Goal: Task Accomplishment & Management: Manage account settings

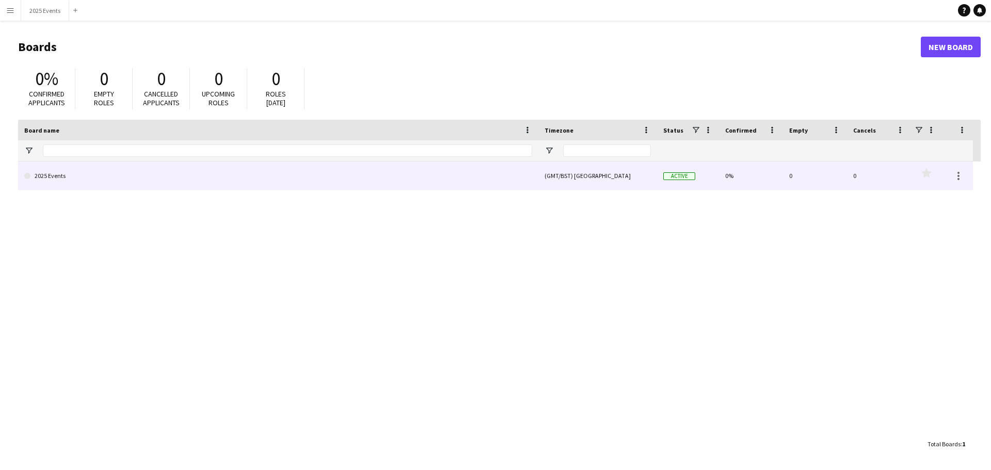
click at [57, 175] on link "2025 Events" at bounding box center [278, 176] width 508 height 29
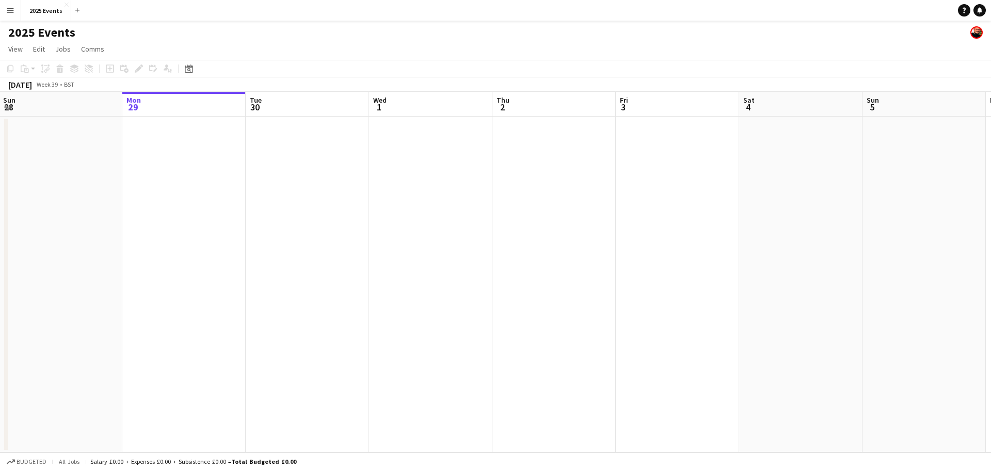
drag, startPoint x: 188, startPoint y: 256, endPoint x: 543, endPoint y: 251, distance: 354.7
click at [536, 252] on app-calendar-viewport "Fri 26 4/4 1 Job Sat 27 4/4 1 Job Sun 28 Mon 29 Tue 30 Wed 1 Thu 2 Fri 3 Sat 4 …" at bounding box center [495, 272] width 991 height 361
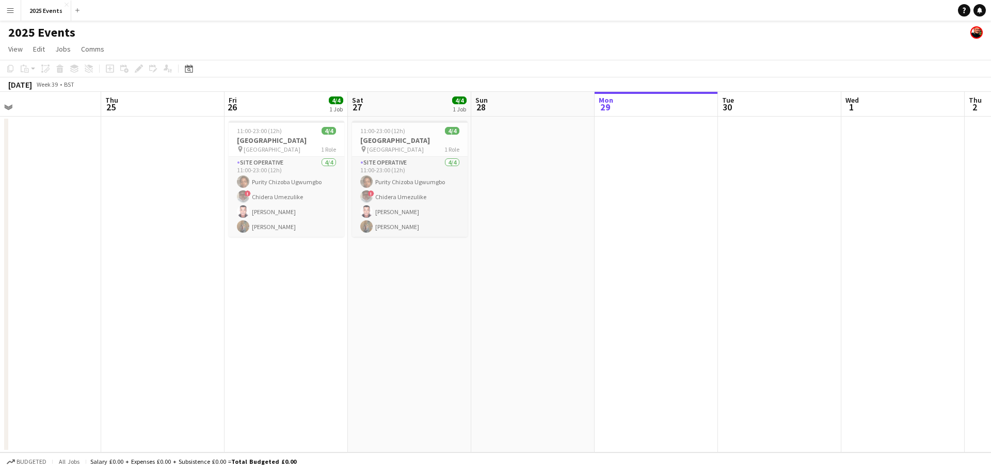
drag, startPoint x: 356, startPoint y: 251, endPoint x: 644, endPoint y: 254, distance: 288.1
click at [637, 255] on app-calendar-viewport "Mon 22 Tue 23 Wed 24 Thu 25 Fri 26 4/4 1 Job Sat 27 4/4 1 Job Sun 28 Mon 29 Tue…" at bounding box center [495, 272] width 991 height 361
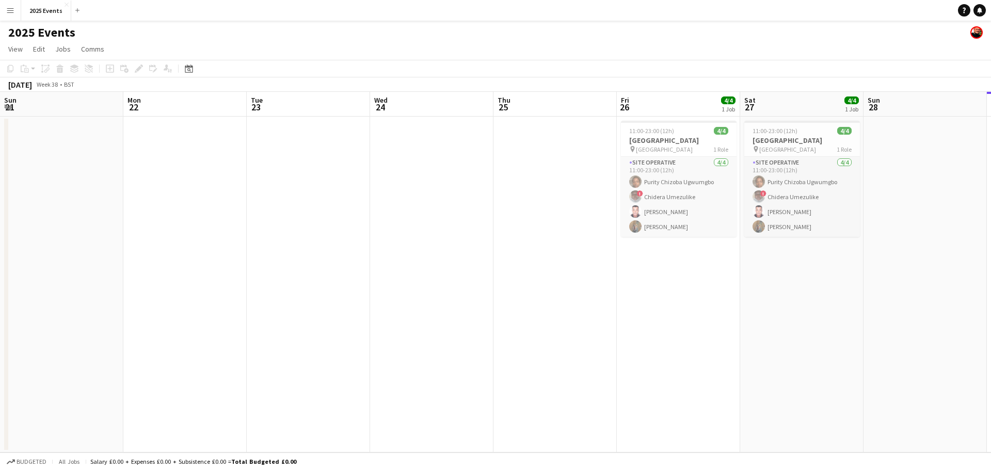
drag, startPoint x: 265, startPoint y: 264, endPoint x: 557, endPoint y: 305, distance: 294.0
click at [539, 305] on app-calendar-viewport "Fri 19 Sat 20 1/1 1 Job Sun 21 Mon 22 Tue 23 Wed 24 Thu 25 Fri 26 4/4 1 Job Sat…" at bounding box center [495, 272] width 991 height 361
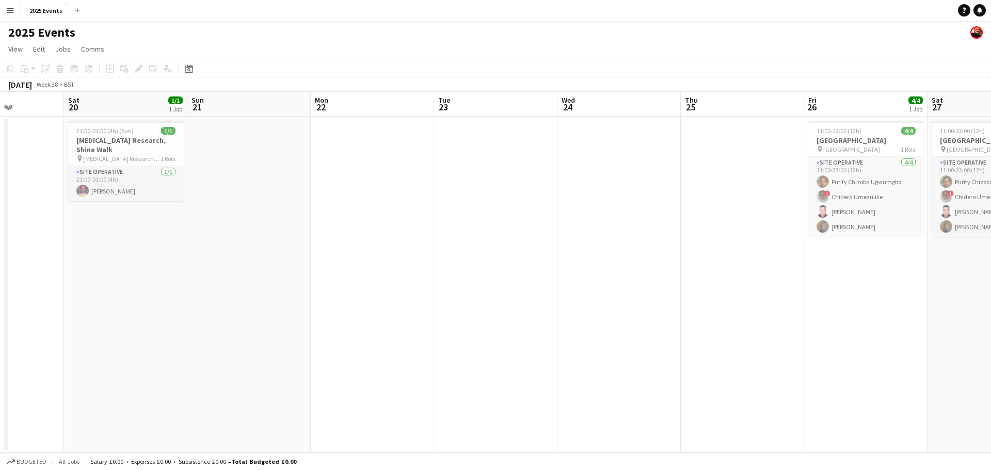
drag, startPoint x: 345, startPoint y: 301, endPoint x: 628, endPoint y: 299, distance: 282.9
click at [624, 302] on app-calendar-viewport "Thu 18 Fri 19 Sat 20 1/1 1 Job Sun 21 Mon 22 Tue 23 Wed 24 Thu 25 Fri 26 4/4 1 …" at bounding box center [495, 272] width 991 height 361
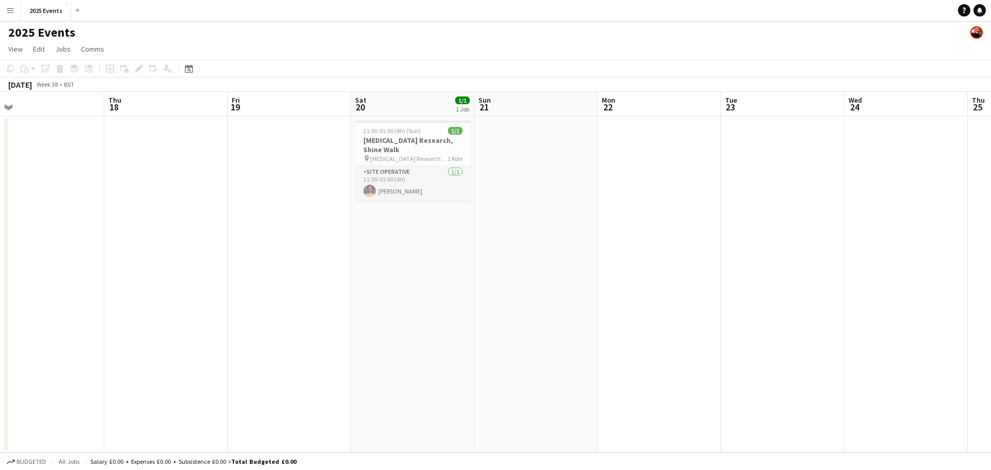
drag, startPoint x: 461, startPoint y: 284, endPoint x: 491, endPoint y: 284, distance: 30.5
click at [491, 284] on app-calendar-viewport "Mon 15 Tue 16 Wed 17 Thu 18 Fri 19 Sat 20 1/1 1 Job Sun 21 Mon 22 Tue 23 Wed 24…" at bounding box center [495, 272] width 991 height 361
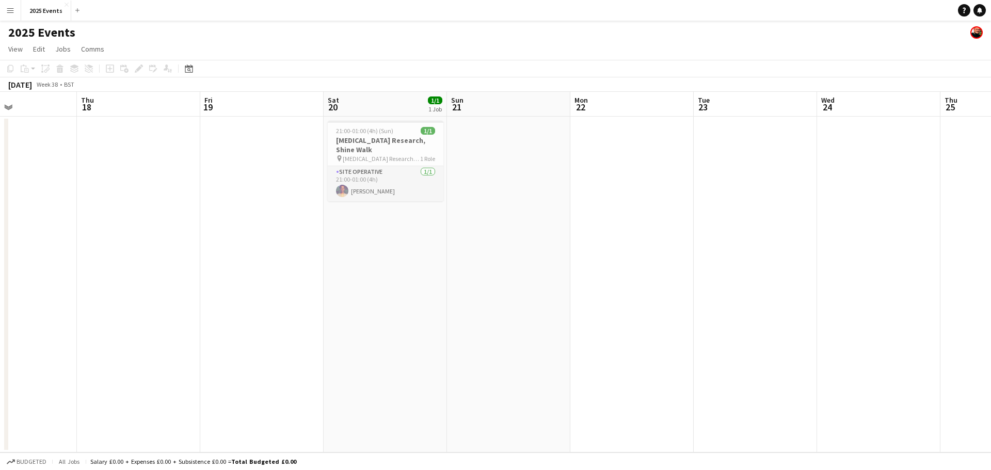
drag, startPoint x: 326, startPoint y: 257, endPoint x: 429, endPoint y: 262, distance: 103.4
click at [508, 272] on app-calendar-viewport "Mon 15 Tue 16 Wed 17 Thu 18 Fri 19 Sat 20 1/1 1 Job Sun 21 Mon 22 Tue 23 Wed 24…" at bounding box center [495, 272] width 991 height 361
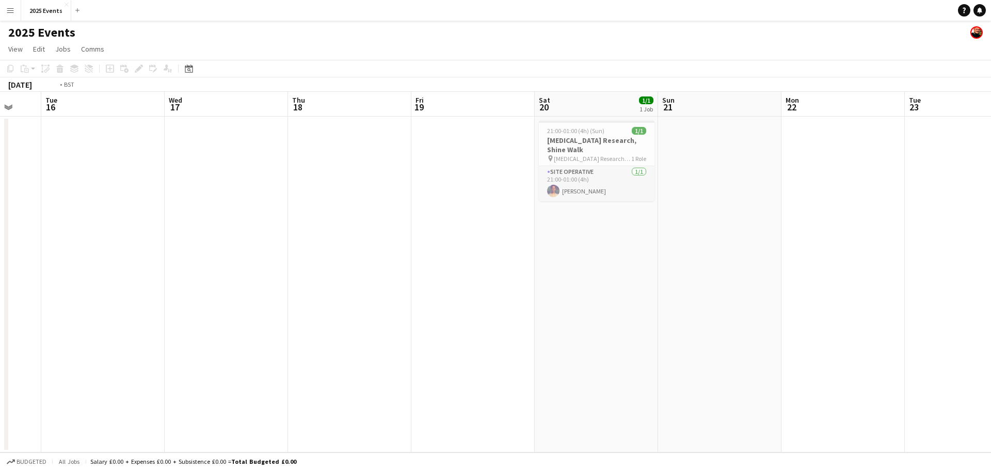
drag, startPoint x: 413, startPoint y: 262, endPoint x: 618, endPoint y: 260, distance: 205.0
click at [611, 265] on app-calendar-viewport "Sat 13 1/1 1 Job Sun 14 Mon 15 Tue 16 Wed 17 Thu 18 Fri 19 Sat 20 1/1 1 Job Sun…" at bounding box center [495, 272] width 991 height 361
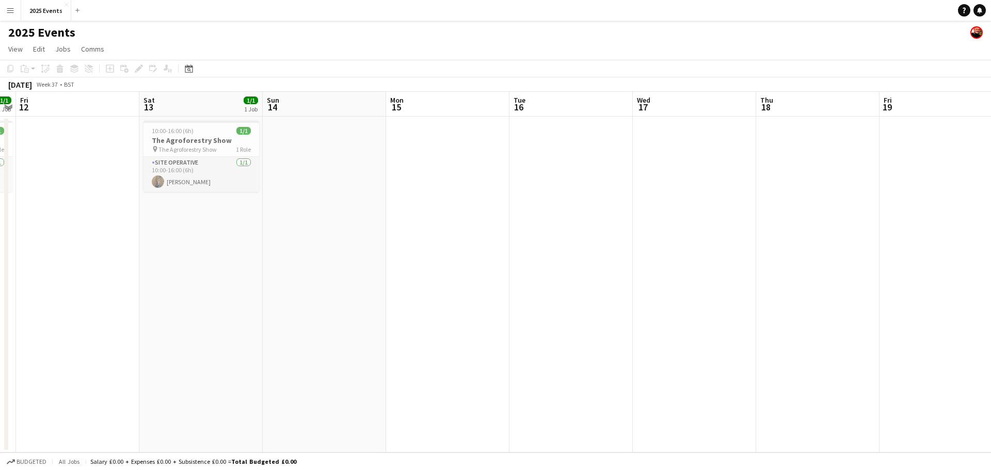
drag, startPoint x: 374, startPoint y: 259, endPoint x: 606, endPoint y: 265, distance: 231.9
click at [592, 269] on app-calendar-viewport "Wed 10 Thu 11 1/1 1 Job Fri 12 Sat 13 1/1 1 Job Sun 14 Mon 15 Tue 16 Wed 17 Thu…" at bounding box center [495, 272] width 991 height 361
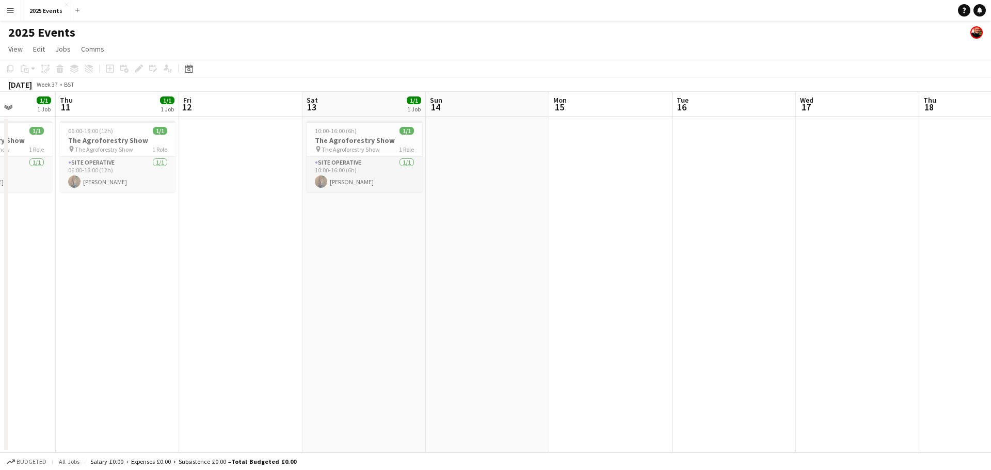
scroll to position [0, 287]
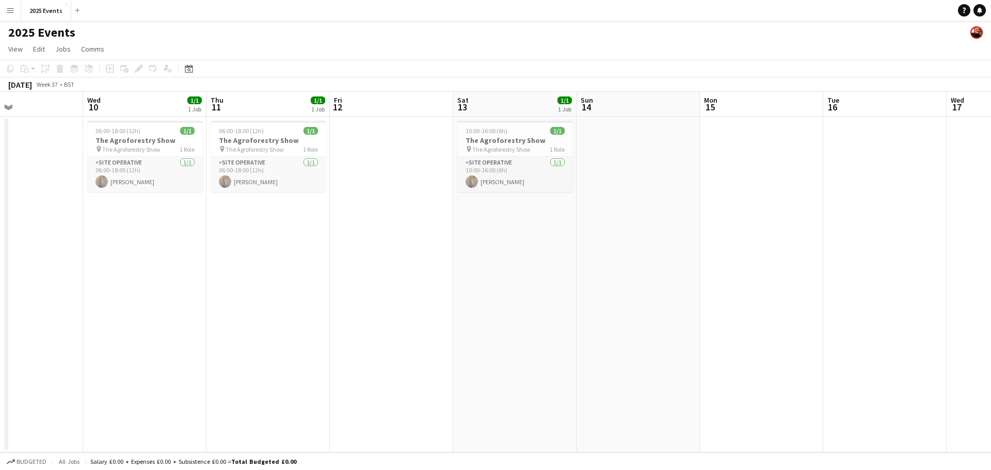
drag, startPoint x: 284, startPoint y: 266, endPoint x: 444, endPoint y: 269, distance: 159.6
click at [444, 269] on app-calendar-viewport "Sun 7 Mon 8 Tue 9 Wed 10 1/1 1 Job Thu 11 1/1 1 Job Fri 12 Sat 13 1/1 1 Job Sun…" at bounding box center [495, 272] width 991 height 361
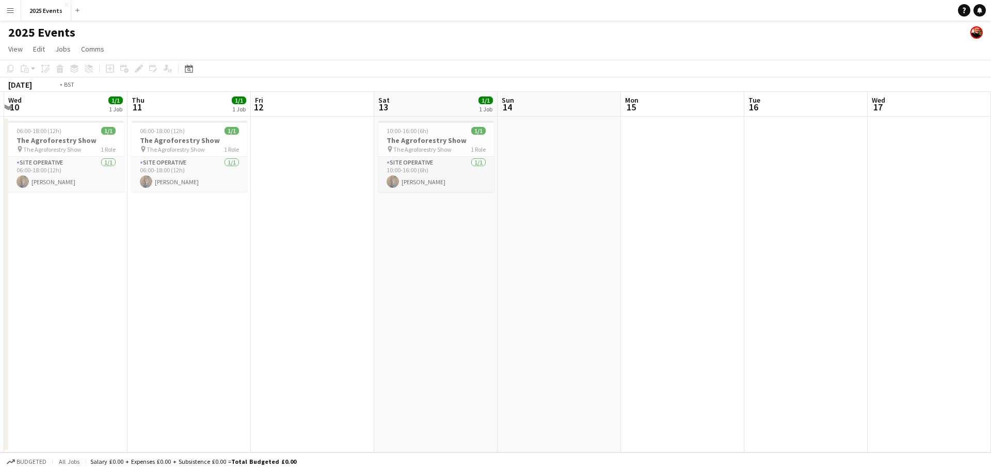
drag, startPoint x: 316, startPoint y: 267, endPoint x: 614, endPoint y: 277, distance: 298.6
click at [610, 279] on app-calendar-viewport "Sun 7 Mon 8 Tue 9 Wed 10 1/1 1 Job Thu 11 1/1 1 Job Fri 12 Sat 13 1/1 1 Job Sun…" at bounding box center [495, 272] width 991 height 361
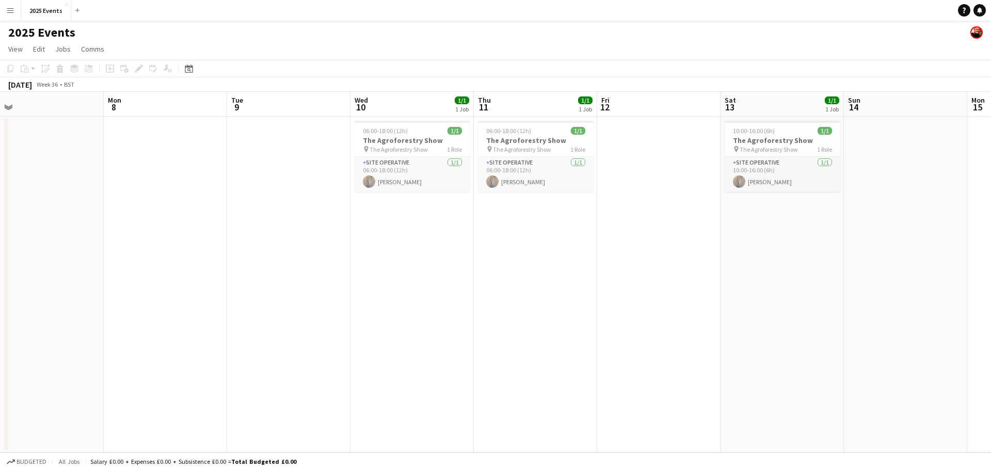
drag, startPoint x: 307, startPoint y: 262, endPoint x: 618, endPoint y: 282, distance: 311.0
click at [620, 288] on app-calendar-viewport "Fri 5 Sat 6 2/2 1 Job Sun 7 Mon 8 Tue 9 Wed 10 1/1 1 Job Thu 11 1/1 1 Job Fri 1…" at bounding box center [495, 272] width 991 height 361
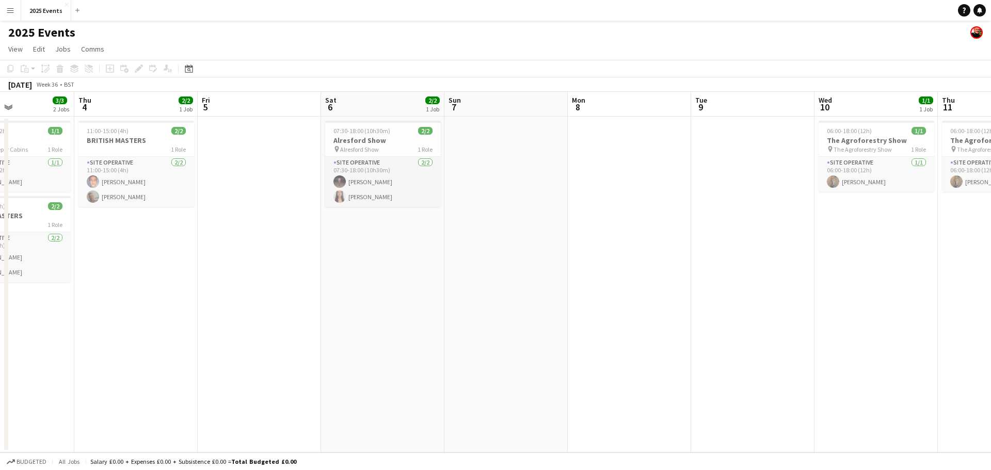
drag, startPoint x: 317, startPoint y: 280, endPoint x: 619, endPoint y: 266, distance: 302.9
click at [615, 267] on app-calendar-viewport "Tue 2 1/1 1 Job Wed 3 3/3 2 Jobs Thu 4 2/2 1 Job Fri 5 Sat 6 2/2 1 Job Sun 7 Mo…" at bounding box center [495, 272] width 991 height 361
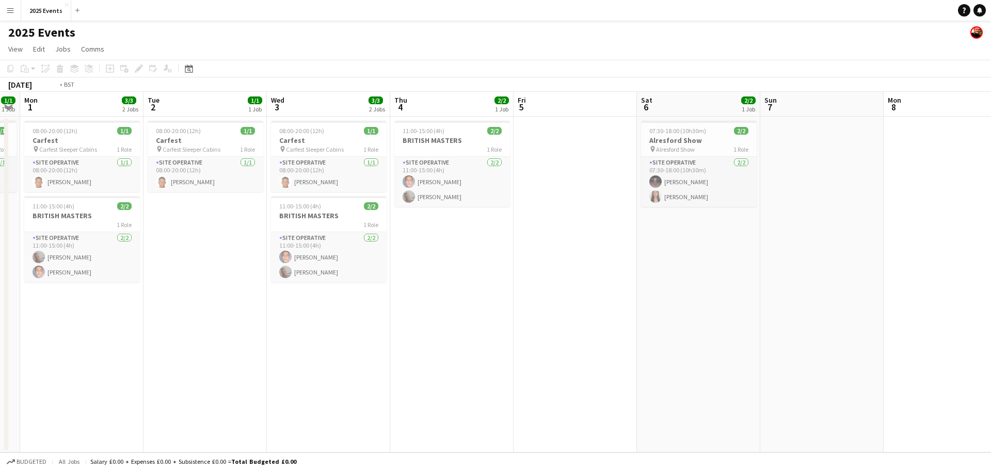
drag, startPoint x: 365, startPoint y: 286, endPoint x: 484, endPoint y: 279, distance: 119.4
click at [479, 281] on app-calendar-viewport "Sat 30 Sun 31 1/1 1 Job Mon 1 3/3 2 Jobs Tue 2 1/1 1 Job Wed 3 3/3 2 Jobs Thu 4…" at bounding box center [495, 272] width 991 height 361
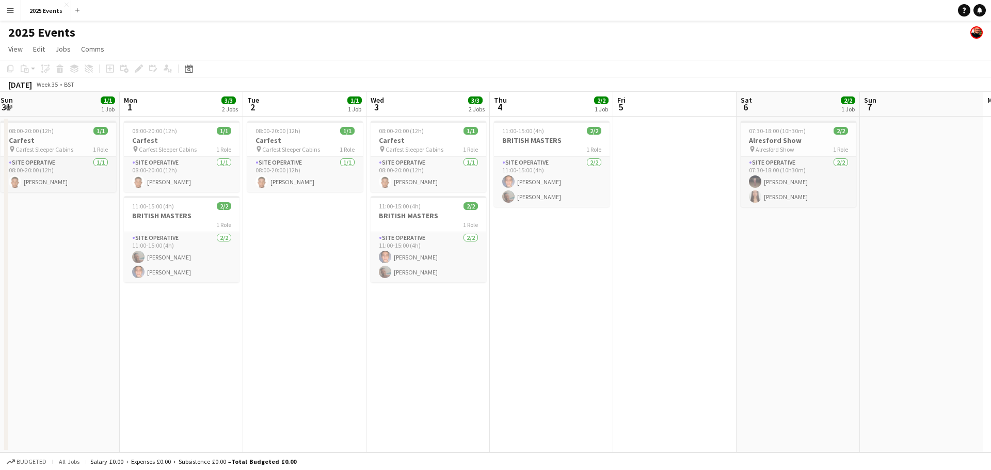
drag, startPoint x: 260, startPoint y: 300, endPoint x: 569, endPoint y: 306, distance: 309.3
click at [552, 307] on app-calendar-viewport "Fri 29 2/2 1 Job Sat 30 Sun 31 1/1 1 Job Mon 1 3/3 2 Jobs Tue 2 1/1 1 Job Wed 3…" at bounding box center [495, 272] width 991 height 361
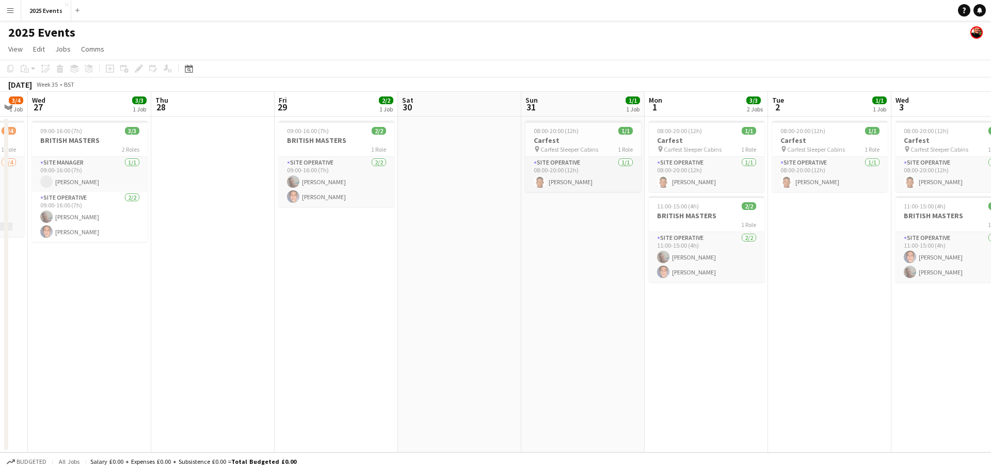
drag, startPoint x: 490, startPoint y: 304, endPoint x: 601, endPoint y: 300, distance: 111.1
click at [600, 300] on app-calendar-viewport "Mon 25 Tue 26 3/4 1 Job Wed 27 3/3 1 Job Thu 28 Fri 29 2/2 1 Job Sat 30 Sun 31 …" at bounding box center [495, 272] width 991 height 361
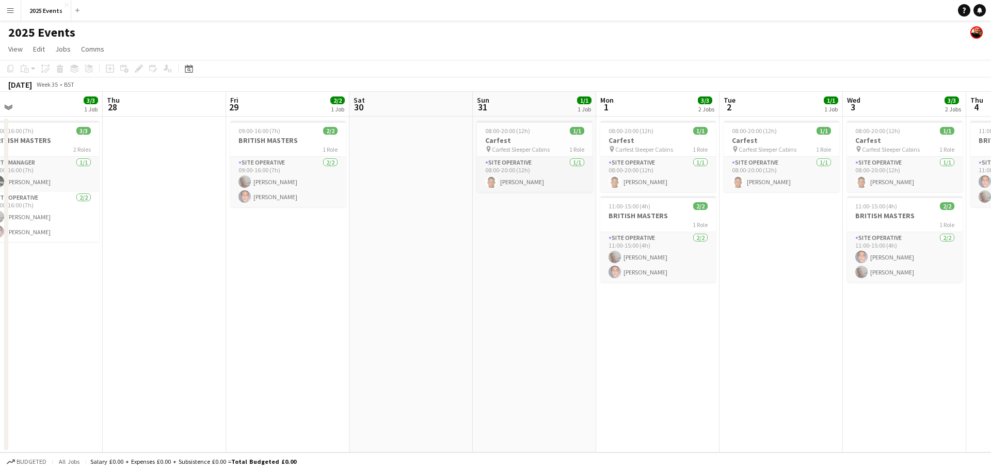
drag, startPoint x: 376, startPoint y: 278, endPoint x: 555, endPoint y: 286, distance: 179.3
click at [558, 287] on app-calendar-viewport "Mon 25 20/20 2 Jobs Tue 26 3/4 1 Job Wed 27 3/3 1 Job Thu 28 Fri 29 2/2 1 Job S…" at bounding box center [495, 272] width 991 height 361
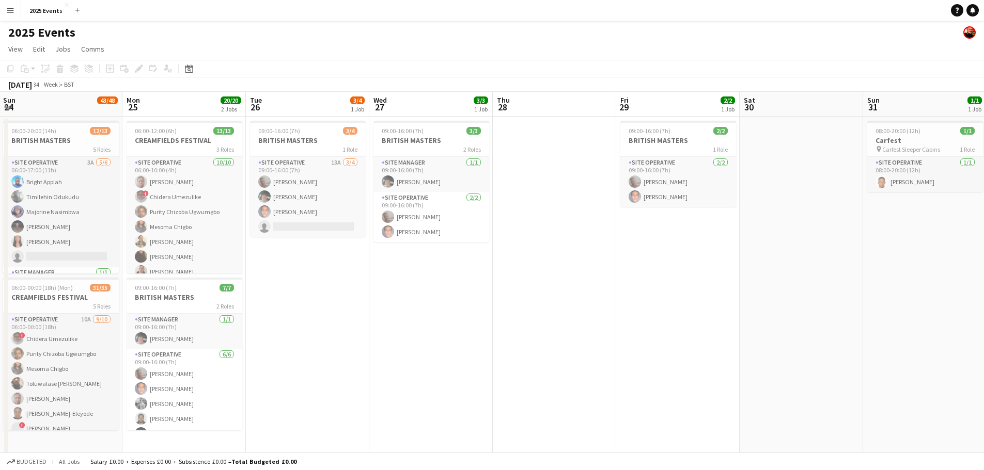
scroll to position [0, 246]
drag, startPoint x: 415, startPoint y: 304, endPoint x: 520, endPoint y: 309, distance: 104.9
click at [520, 309] on app-calendar-viewport "Fri 22 47/50 3 Jobs Sat 23 44/50 3 Jobs Sun 24 43/48 2 Jobs Mon 25 20/20 2 Jobs…" at bounding box center [492, 317] width 984 height 451
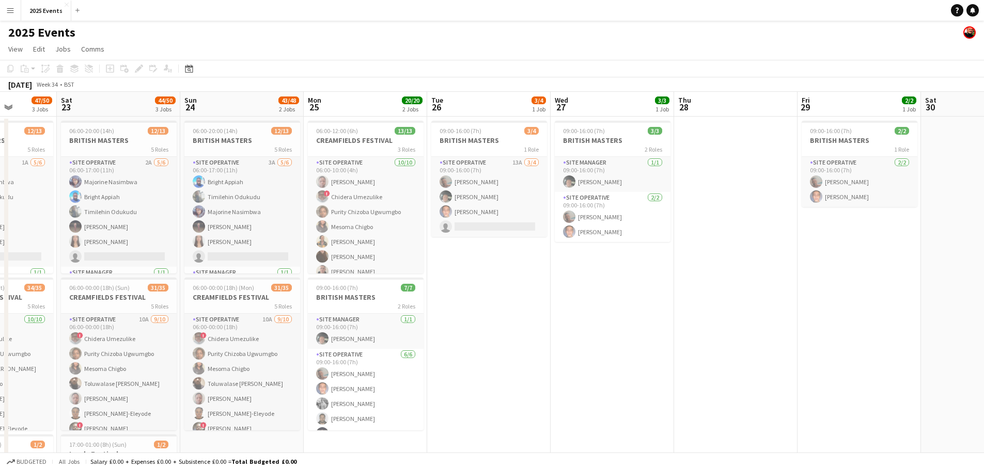
drag, startPoint x: 317, startPoint y: 355, endPoint x: 628, endPoint y: 343, distance: 311.6
click at [620, 344] on app-calendar-viewport "Wed 20 12/13 1 Job Thu 21 34/39 2 Jobs Fri 22 47/50 3 Jobs Sat 23 44/50 3 Jobs …" at bounding box center [492, 317] width 984 height 451
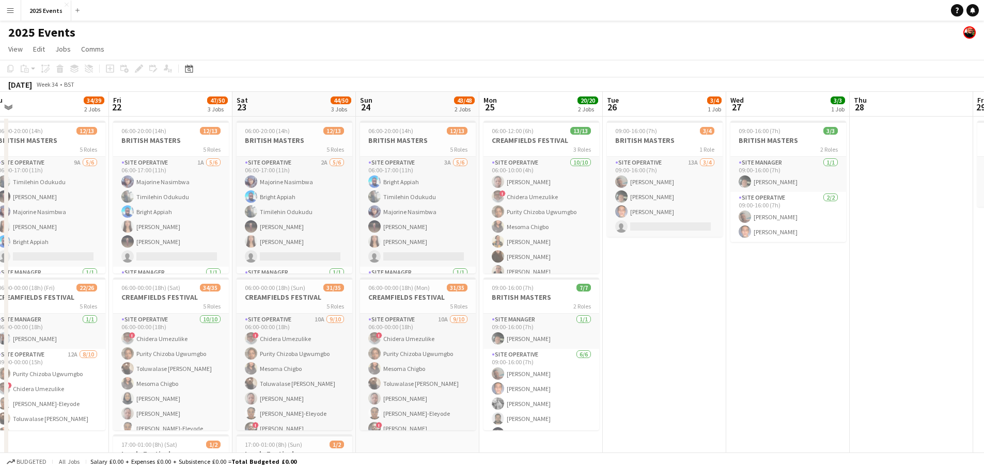
drag, startPoint x: 577, startPoint y: 327, endPoint x: 700, endPoint y: 306, distance: 124.7
click at [713, 307] on app-calendar-viewport "Tue 19 16/19 2 Jobs Wed 20 12/13 1 Job Thu 21 34/39 2 Jobs Fri 22 47/50 3 Jobs …" at bounding box center [492, 317] width 984 height 451
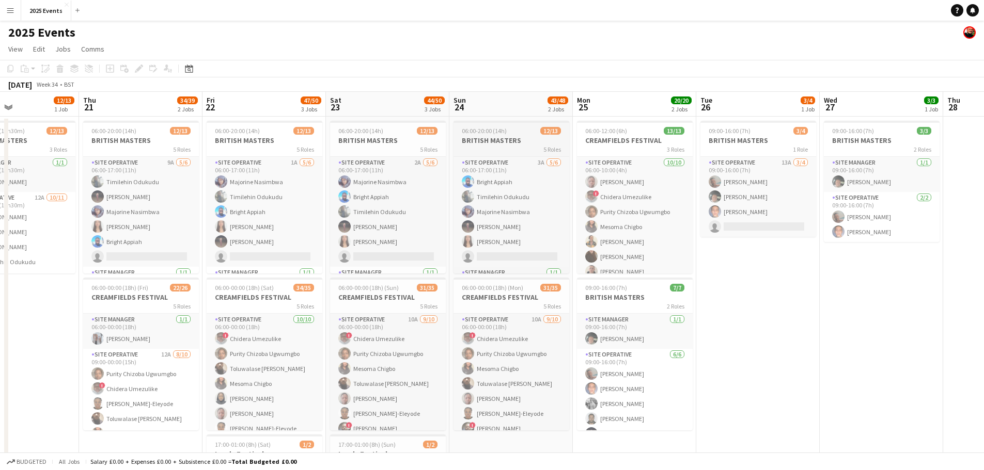
click at [490, 144] on h3 "BRITISH MASTERS" at bounding box center [511, 140] width 116 height 9
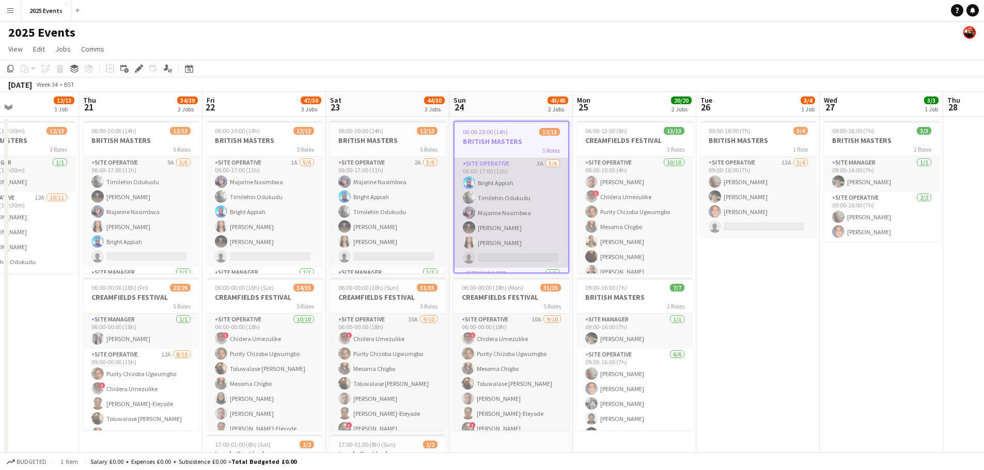
click at [498, 184] on app-card-role "Site Operative 3A [DATE] 06:00-17:00 (11h) Bright Appiah Timilehin Odukudu Majo…" at bounding box center [511, 213] width 114 height 110
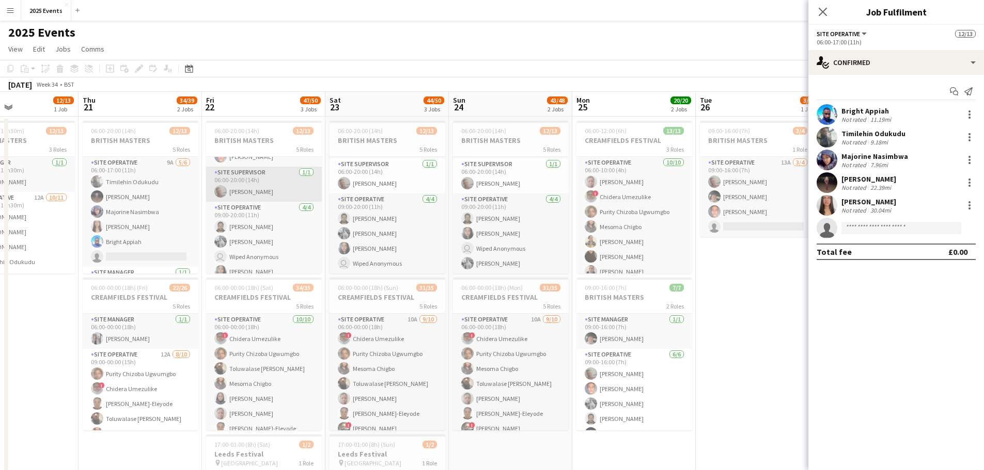
scroll to position [179, 0]
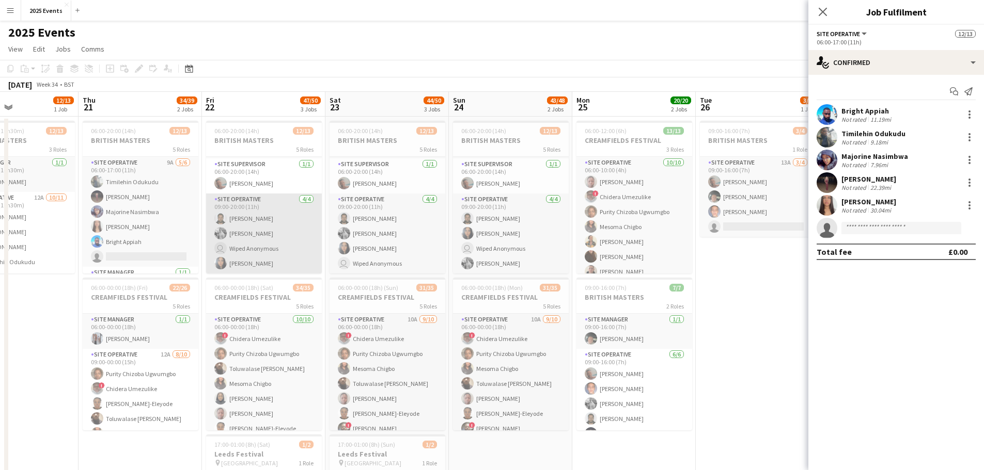
click at [245, 251] on app-card-role "Site Operative [DATE] 09:00-20:00 (11h) [PERSON_NAME] [PERSON_NAME] user Wiped …" at bounding box center [264, 234] width 116 height 80
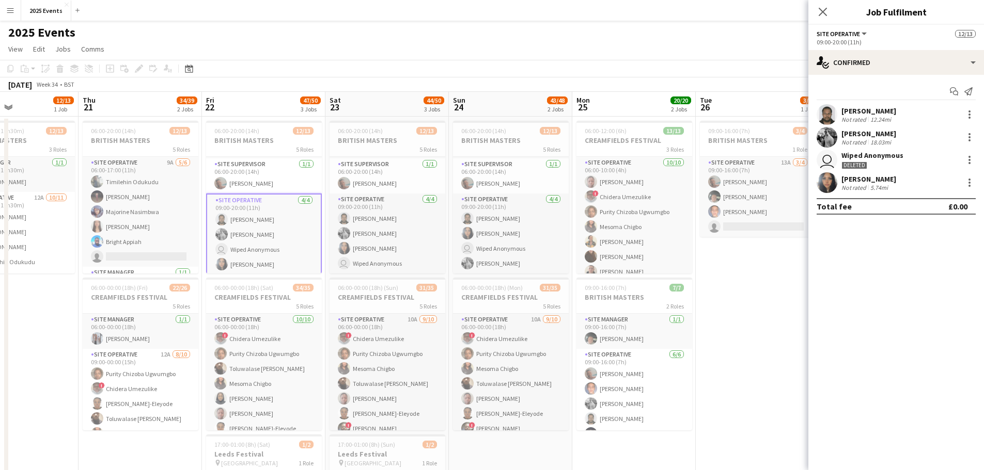
click at [829, 158] on app-user-avatar "user" at bounding box center [826, 160] width 21 height 21
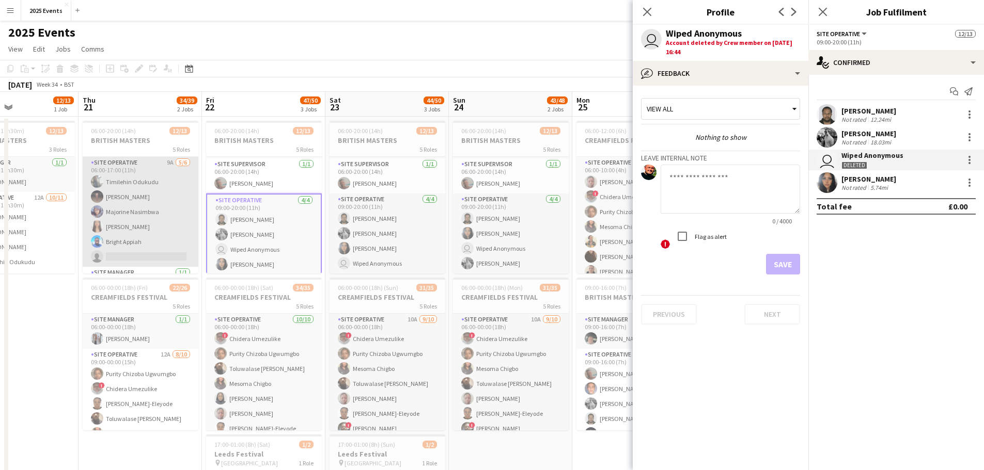
click at [136, 199] on app-card-role "Site Operative 9A [DATE] 06:00-17:00 (11h) [PERSON_NAME] Majorine Nasimbwa [PER…" at bounding box center [141, 212] width 116 height 110
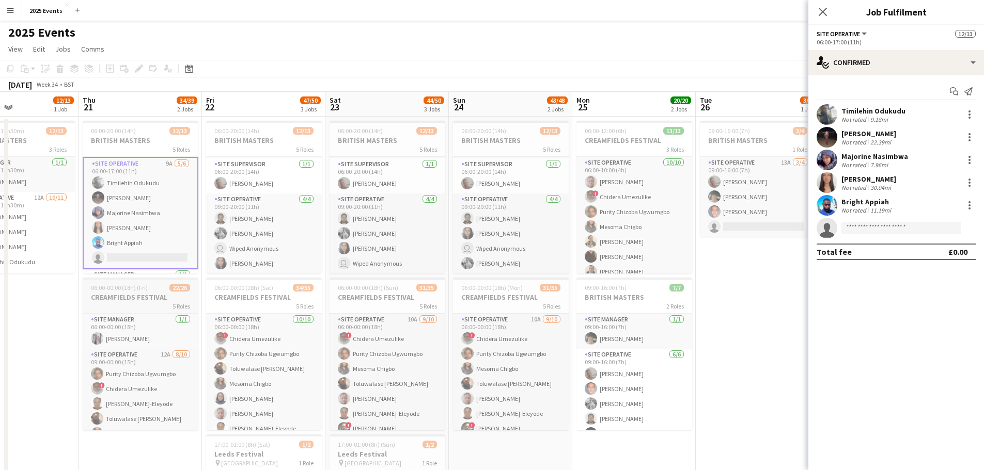
click at [133, 280] on app-job-card "06:00-00:00 (18h) (Fri) 22/26 CREAMFIELDS FESTIVAL 5 Roles Site Manager [DATE] …" at bounding box center [141, 354] width 116 height 153
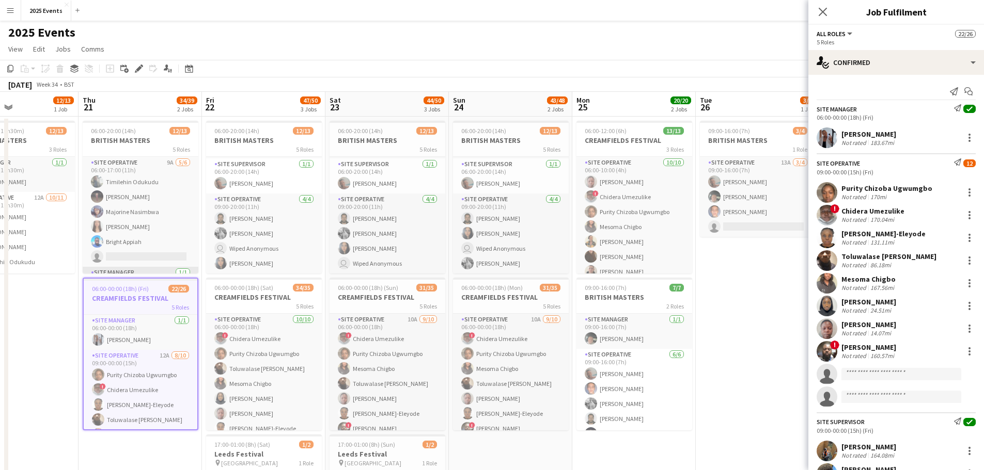
click at [124, 270] on app-card-role "Site Manager [DATE] 06:00-20:00 (14h) [PERSON_NAME]" at bounding box center [141, 284] width 116 height 35
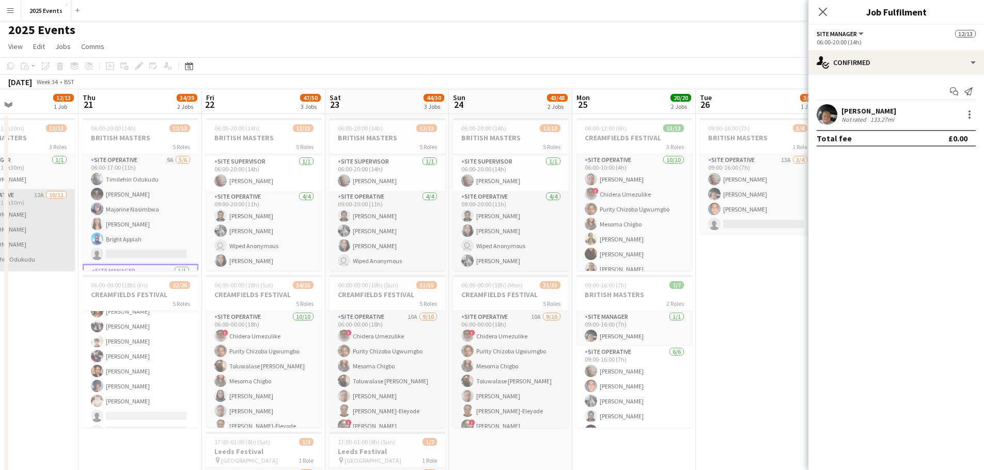
scroll to position [0, 0]
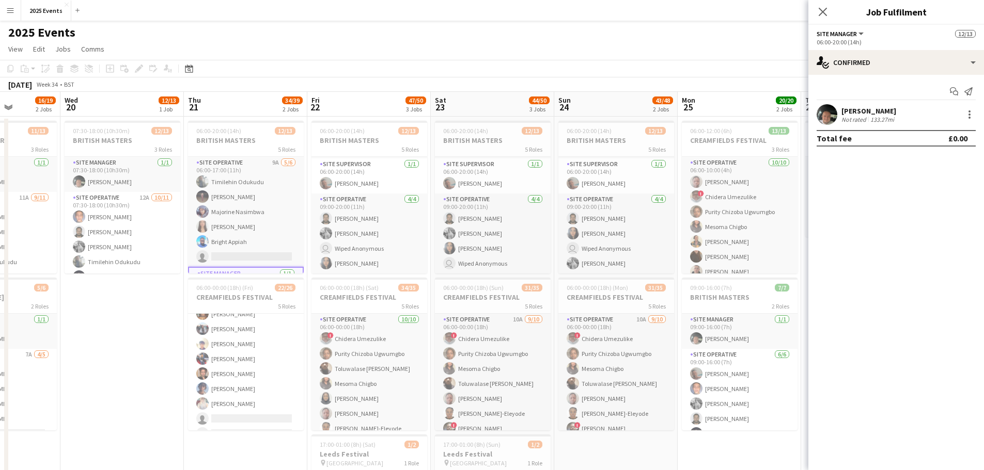
drag, startPoint x: 35, startPoint y: 309, endPoint x: 268, endPoint y: 319, distance: 234.1
click at [267, 321] on app-calendar-viewport "Sun 17 19/20 3 Jobs Mon 18 20/27 3 Jobs Tue 19 16/19 2 Jobs Wed 20 12/13 1 Job …" at bounding box center [492, 350] width 984 height 516
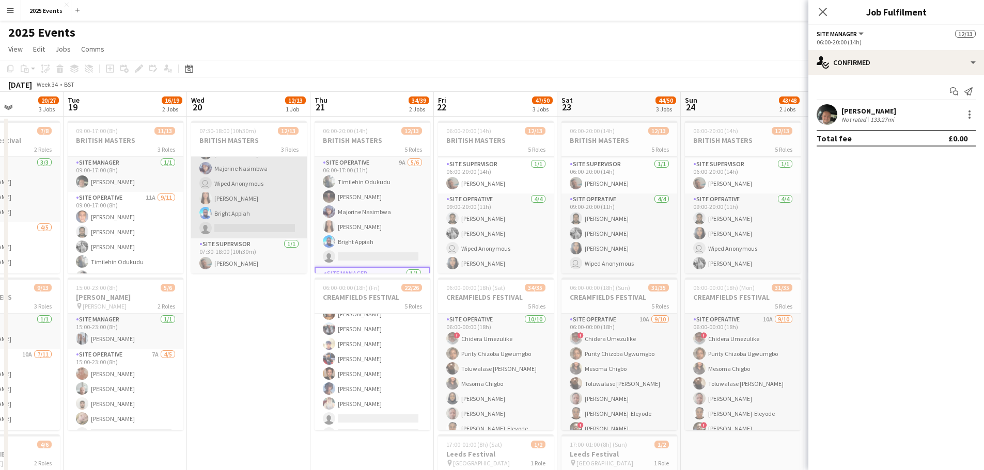
scroll to position [52, 0]
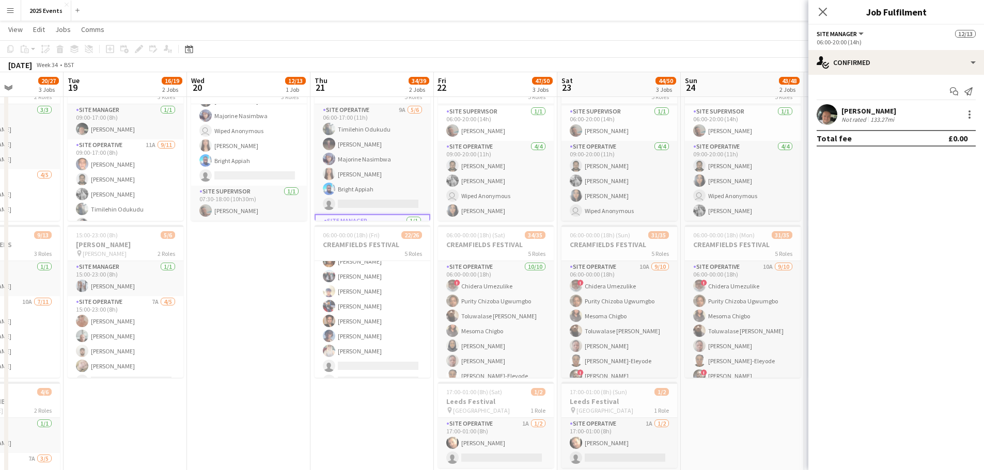
click at [14, 15] on button "Menu" at bounding box center [10, 10] width 21 height 21
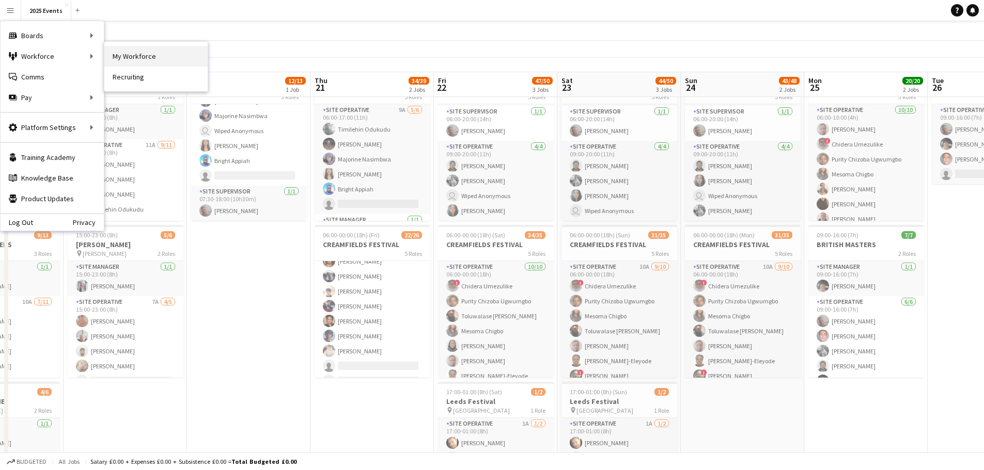
click at [147, 55] on link "My Workforce" at bounding box center [155, 56] width 103 height 21
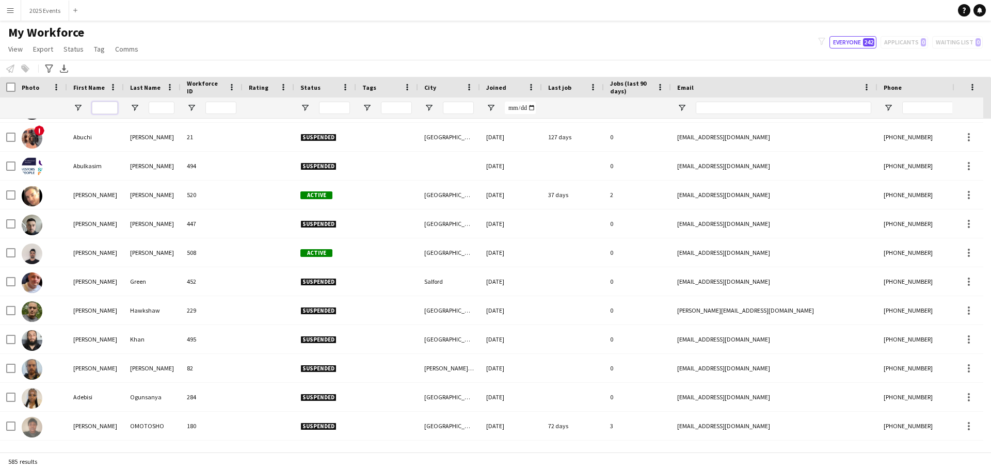
click at [102, 107] on input "First Name Filter Input" at bounding box center [105, 108] width 26 height 12
type input "*******"
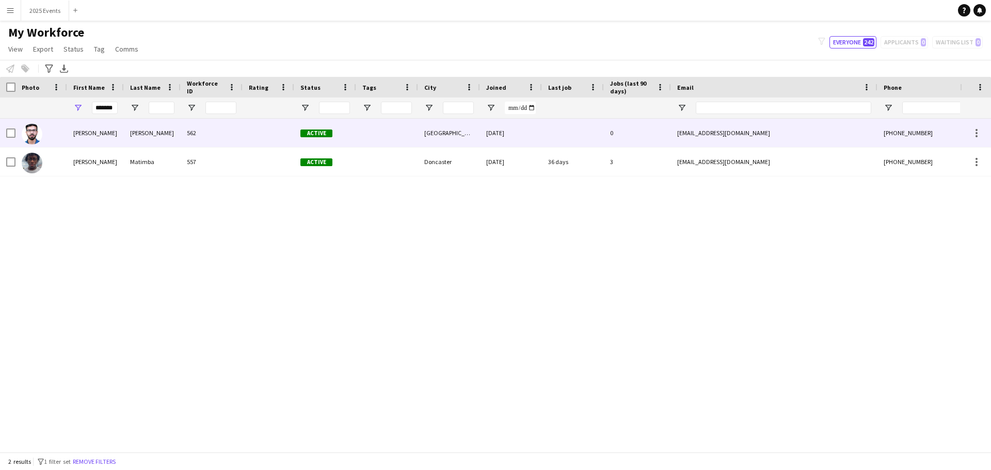
click at [148, 135] on div "[PERSON_NAME]" at bounding box center [152, 133] width 57 height 28
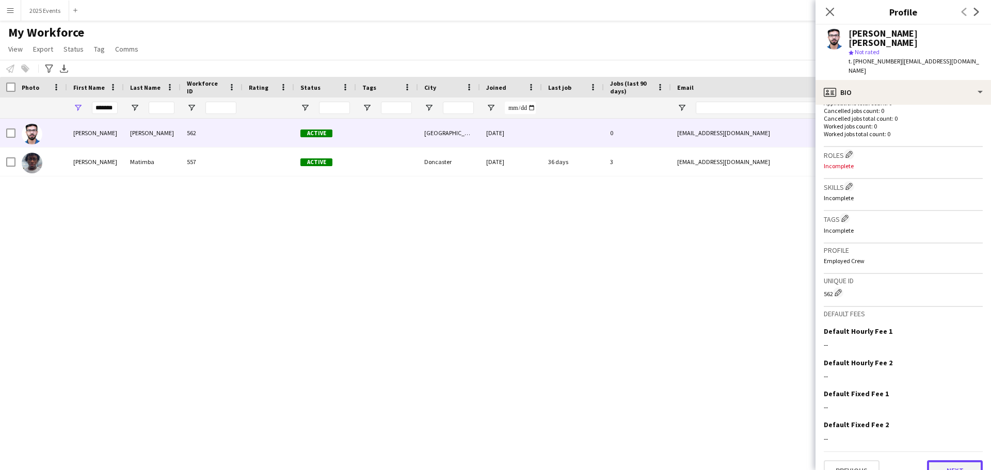
click at [941, 461] on button "Next" at bounding box center [955, 471] width 56 height 21
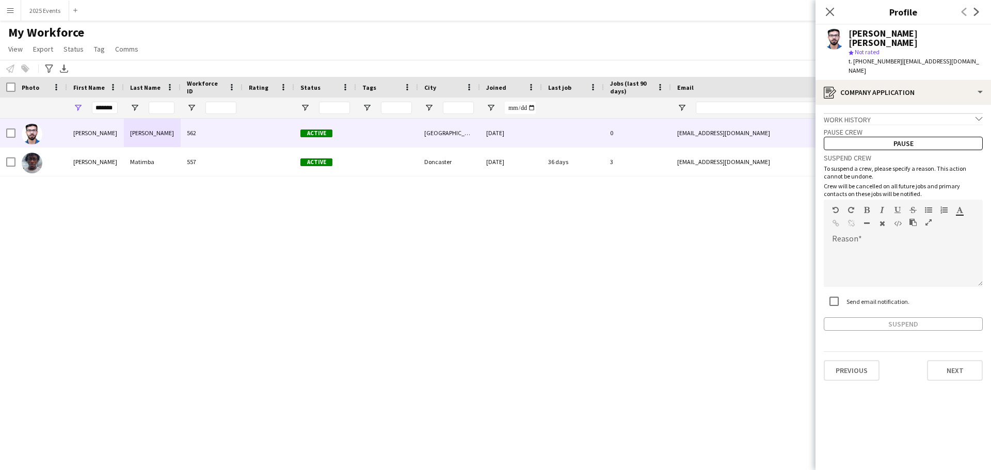
click at [966, 352] on div "Previous Next" at bounding box center [903, 366] width 159 height 29
click at [957, 360] on button "Next" at bounding box center [955, 370] width 56 height 21
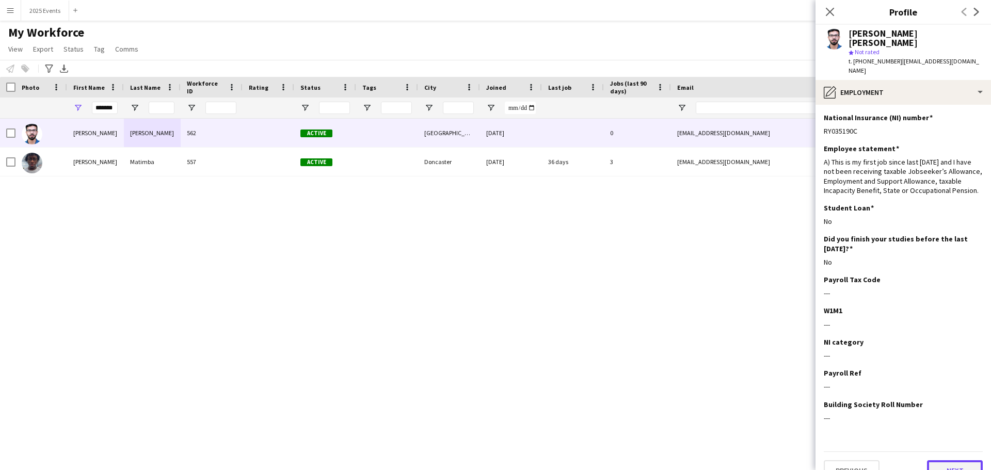
click at [952, 461] on button "Next" at bounding box center [955, 471] width 56 height 21
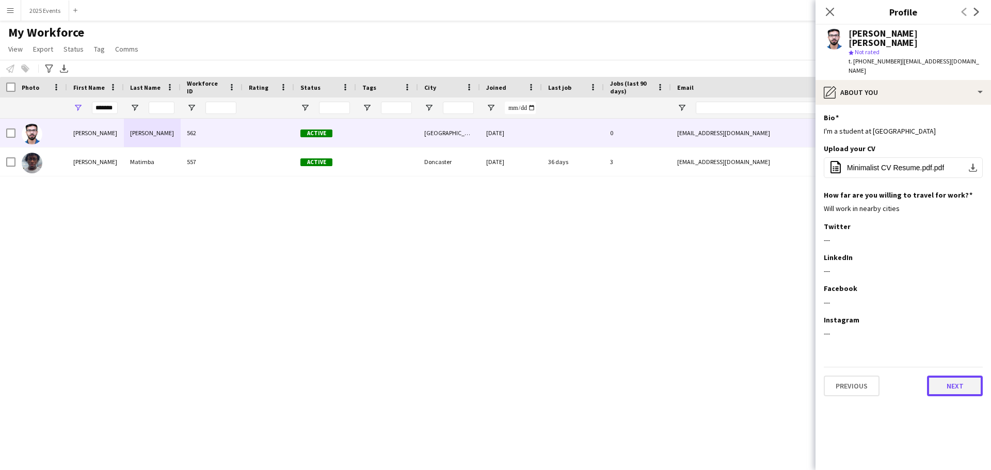
click at [954, 376] on button "Next" at bounding box center [955, 386] width 56 height 21
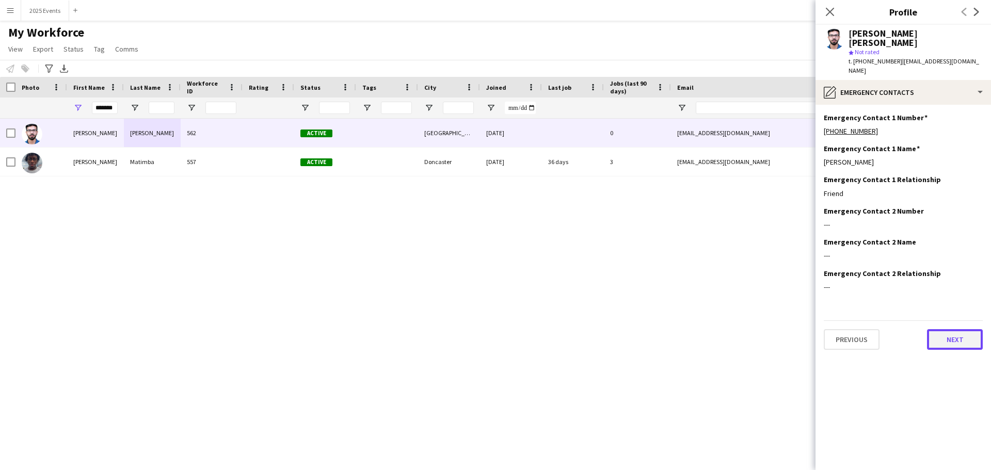
click at [948, 329] on button "Next" at bounding box center [955, 339] width 56 height 21
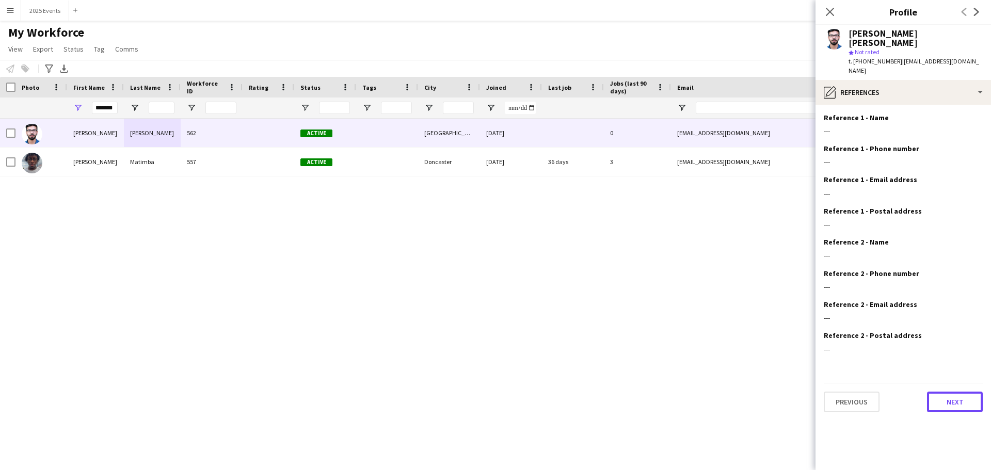
click at [945, 392] on button "Next" at bounding box center [955, 402] width 56 height 21
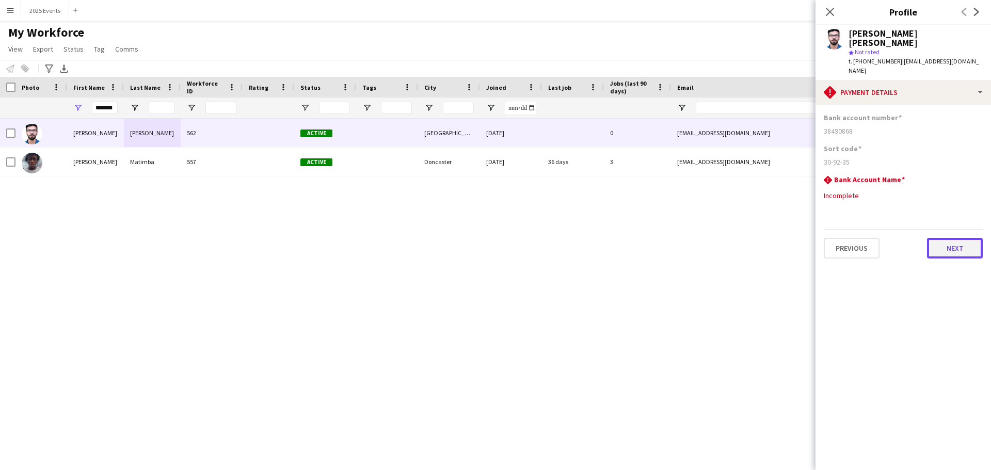
click at [953, 238] on button "Next" at bounding box center [955, 248] width 56 height 21
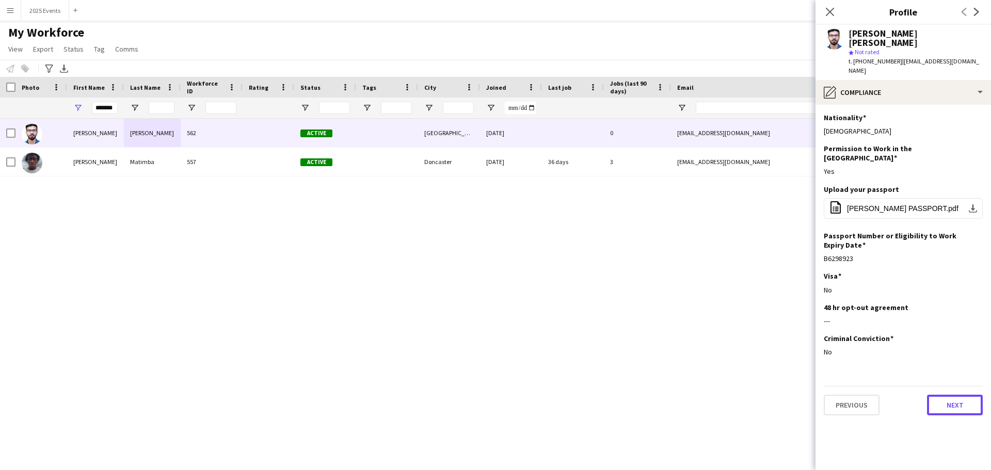
click at [939, 395] on button "Next" at bounding box center [955, 405] width 56 height 21
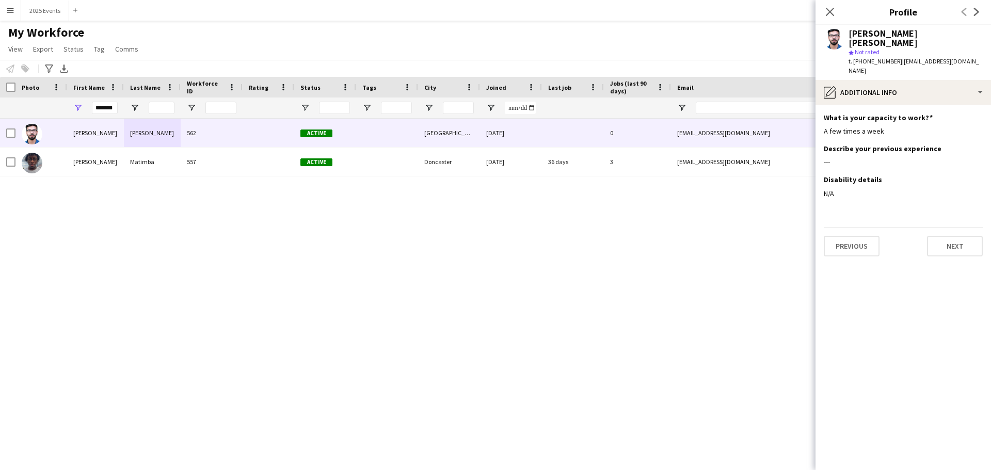
click at [950, 238] on app-section-data-types "What is your capacity to work? Edit this field A few times a week Describe your…" at bounding box center [904, 288] width 176 height 366
click at [940, 236] on button "Next" at bounding box center [955, 246] width 56 height 21
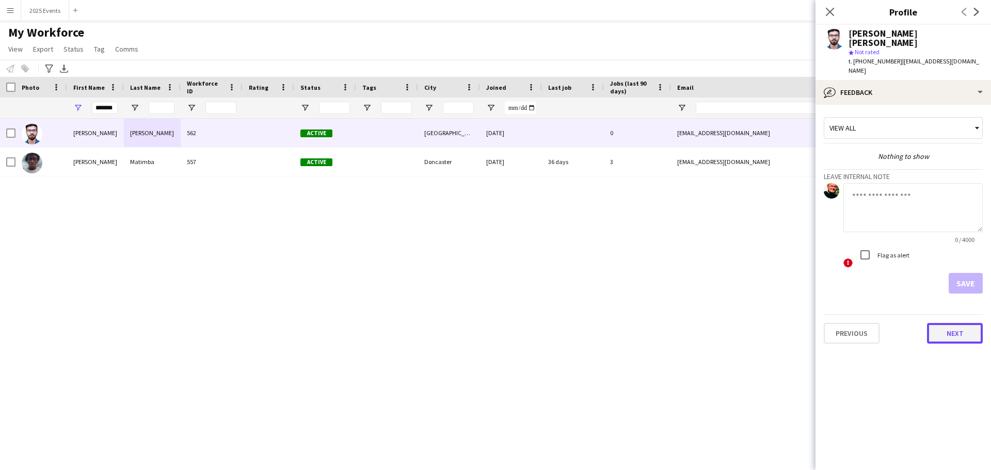
click at [953, 323] on button "Next" at bounding box center [955, 333] width 56 height 21
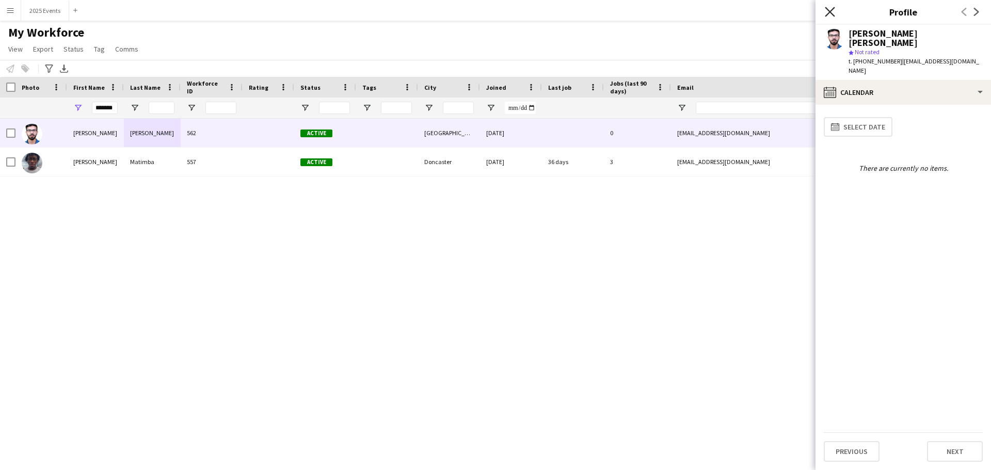
click at [828, 14] on icon at bounding box center [830, 12] width 10 height 10
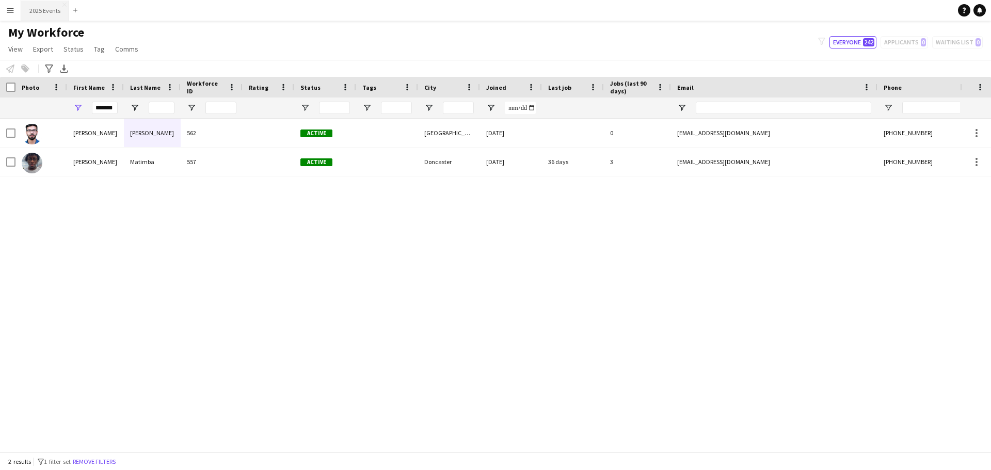
click at [43, 10] on button "2025 Events Close" at bounding box center [45, 11] width 48 height 20
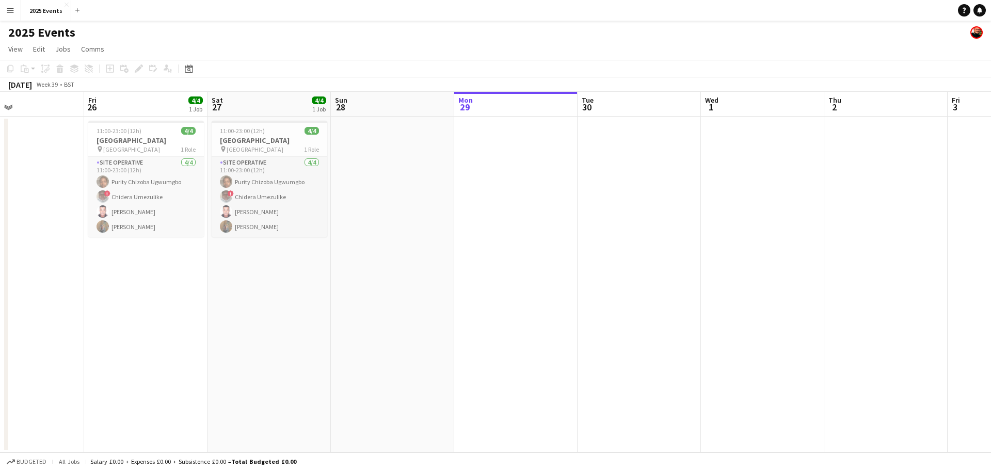
drag, startPoint x: 381, startPoint y: 217, endPoint x: 779, endPoint y: 209, distance: 397.6
click at [779, 209] on app-calendar-viewport "Tue 23 Wed 24 Thu 25 Fri 26 4/4 1 Job Sat 27 4/4 1 Job Sun 28 Mon 29 Tue 30 Wed…" at bounding box center [495, 272] width 991 height 361
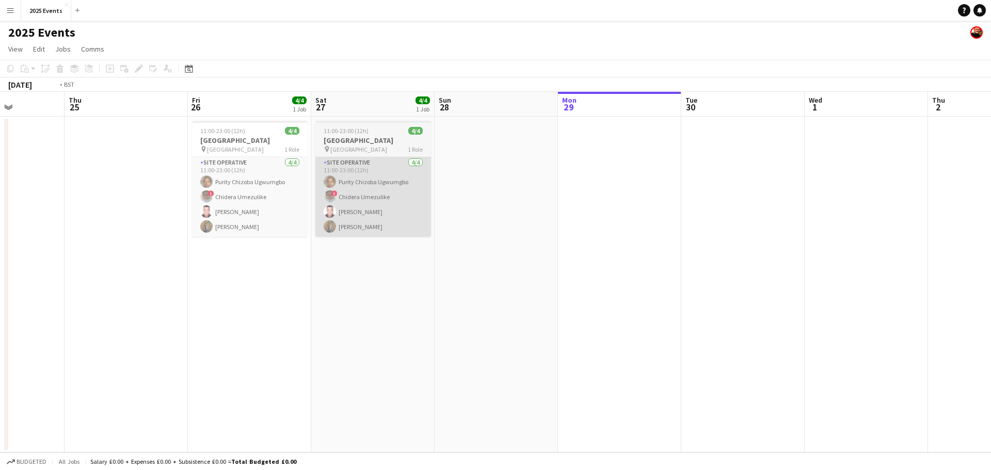
drag, startPoint x: 399, startPoint y: 225, endPoint x: 809, endPoint y: 234, distance: 409.6
click at [835, 230] on app-calendar-viewport "Mon 22 Tue 23 Wed 24 Thu 25 Fri 26 4/4 1 Job Sat 27 4/4 1 Job Sun 28 Mon 29 Tue…" at bounding box center [495, 272] width 991 height 361
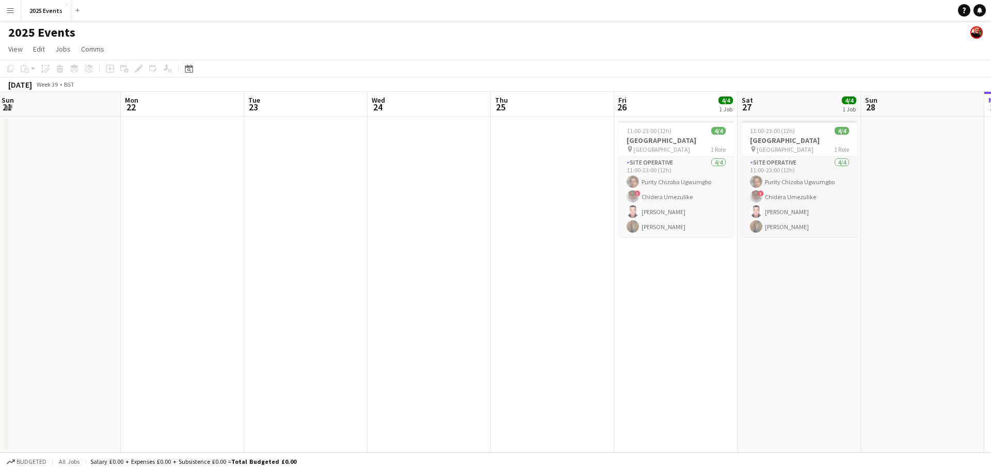
drag, startPoint x: 371, startPoint y: 279, endPoint x: 811, endPoint y: 256, distance: 440.5
click at [868, 254] on app-calendar-viewport "Fri 19 Sat 20 1/1 1 Job Sun 21 Mon 22 Tue 23 Wed 24 Thu 25 Fri 26 4/4 1 Job Sat…" at bounding box center [495, 272] width 991 height 361
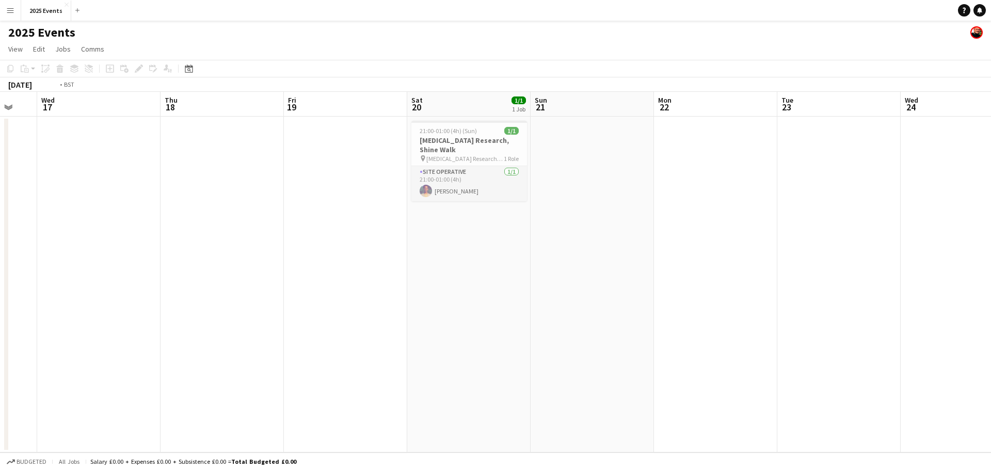
drag, startPoint x: 580, startPoint y: 255, endPoint x: 623, endPoint y: 254, distance: 42.9
click at [826, 236] on app-calendar-viewport "Mon 15 Tue 16 Wed 17 Thu 18 Fri 19 Sat 20 1/1 1 Job Sun 21 Mon 22 Tue 23 Wed 24…" at bounding box center [495, 272] width 991 height 361
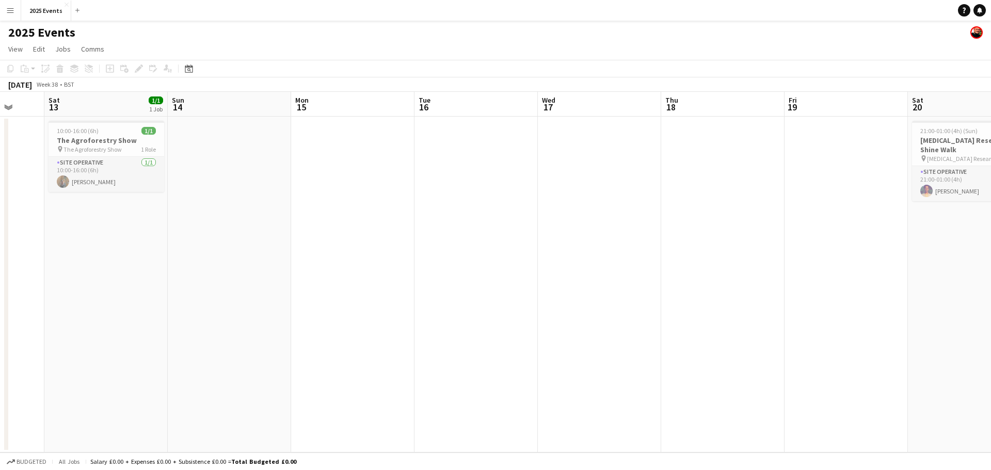
drag, startPoint x: 755, startPoint y: 239, endPoint x: 734, endPoint y: 238, distance: 21.2
click at [773, 237] on app-calendar-viewport "Wed 10 1/1 1 Job Thu 11 1/1 1 Job Fri 12 Sat 13 1/1 1 Job Sun 14 Mon 15 Tue 16 …" at bounding box center [495, 272] width 991 height 361
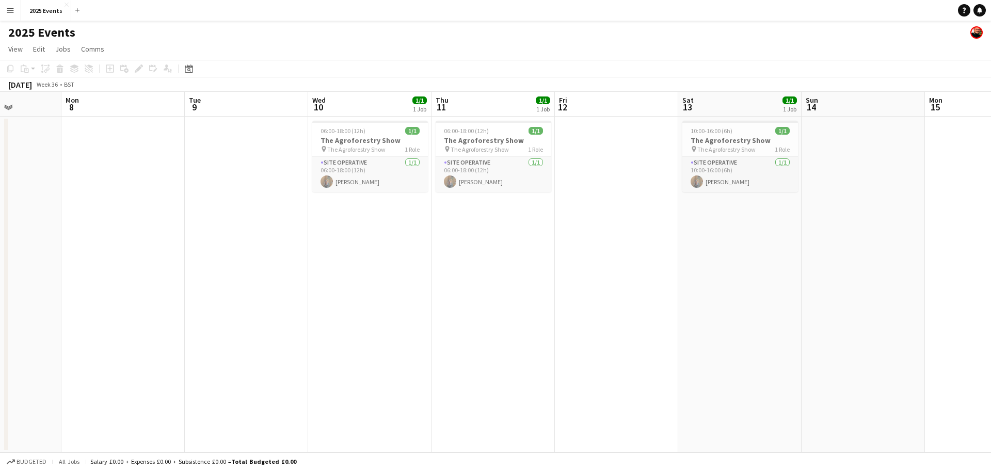
drag, startPoint x: 718, startPoint y: 230, endPoint x: 579, endPoint y: 223, distance: 138.6
click at [811, 219] on app-calendar-viewport "Fri 5 Sat 6 Sun 7 Mon 8 Tue 9 Wed 10 1/1 1 Job Thu 11 1/1 1 Job Fri 12 Sat 13 1…" at bounding box center [495, 272] width 991 height 361
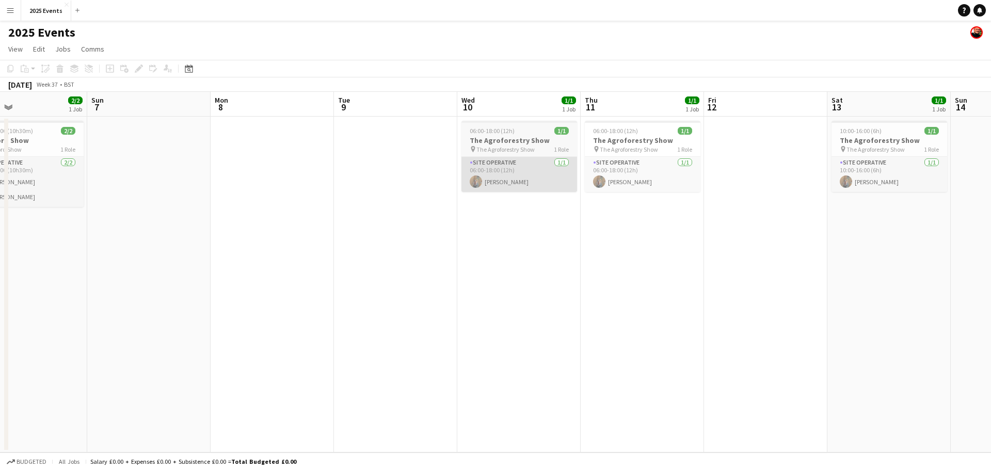
drag, startPoint x: 482, startPoint y: 237, endPoint x: 790, endPoint y: 189, distance: 312.5
click at [733, 207] on app-calendar-viewport "Thu 4 2/2 1 Job Fri 5 Sat 6 2/2 1 Job Sun 7 Mon 8 Tue 9 Wed 10 1/1 1 Job Thu 11…" at bounding box center [495, 272] width 991 height 361
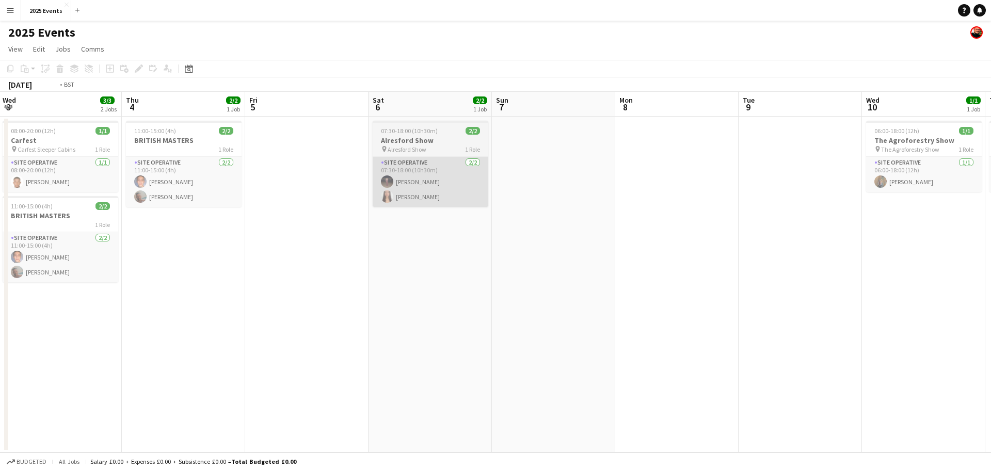
drag, startPoint x: 454, startPoint y: 211, endPoint x: 740, endPoint y: 188, distance: 287.5
click at [740, 189] on app-calendar-viewport "Mon 1 3/3 2 Jobs Tue 2 1/1 1 Job Wed 3 3/3 2 Jobs Thu 4 2/2 1 Job Fri 5 Sat 6 2…" at bounding box center [495, 272] width 991 height 361
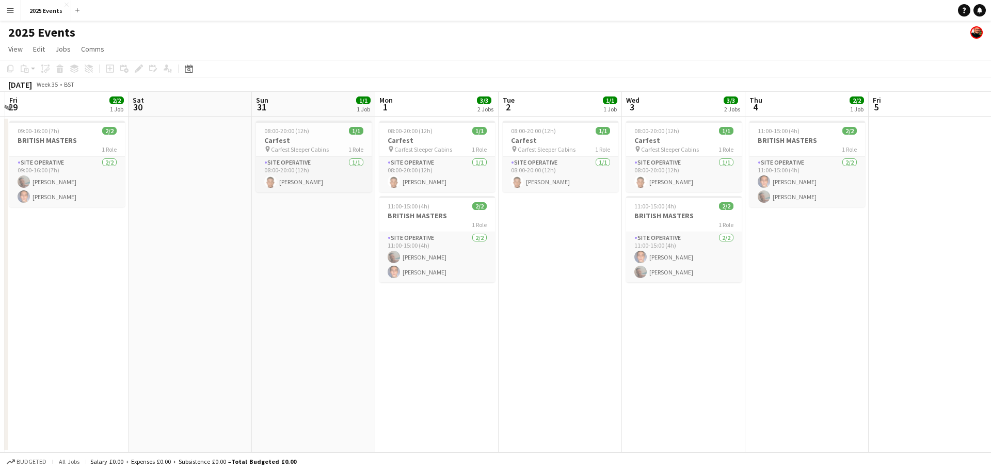
drag, startPoint x: 309, startPoint y: 246, endPoint x: 623, endPoint y: 223, distance: 314.8
click at [627, 227] on app-calendar-viewport "Wed 27 3/3 1 Job Thu 28 Fri 29 2/2 1 Job Sat 30 Sun 31 1/1 1 Job Mon 1 3/3 2 Jo…" at bounding box center [495, 272] width 991 height 361
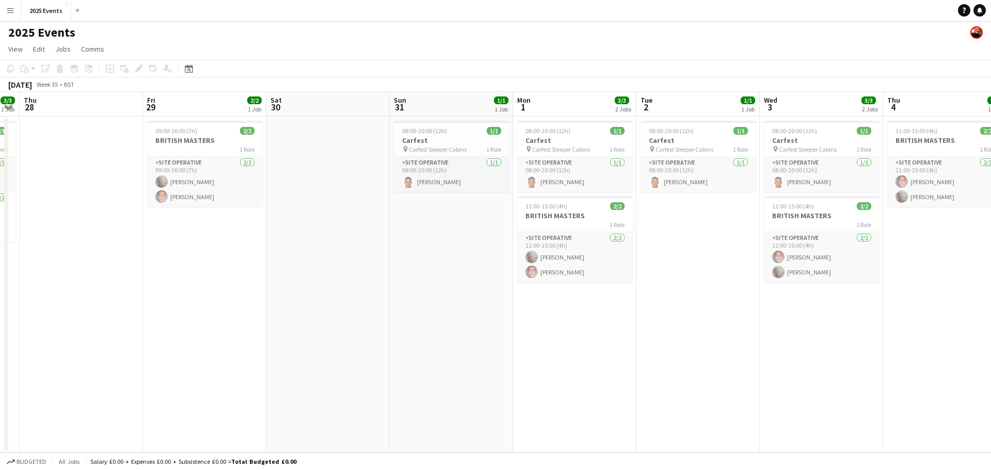
drag, startPoint x: 339, startPoint y: 253, endPoint x: 661, endPoint y: 214, distance: 325.1
click at [657, 215] on app-calendar-viewport "Tue 26 3/4 1 Job Wed 27 3/3 1 Job Thu 28 Fri 29 2/2 1 Job Sat 30 Sun 31 1/1 1 J…" at bounding box center [495, 272] width 991 height 361
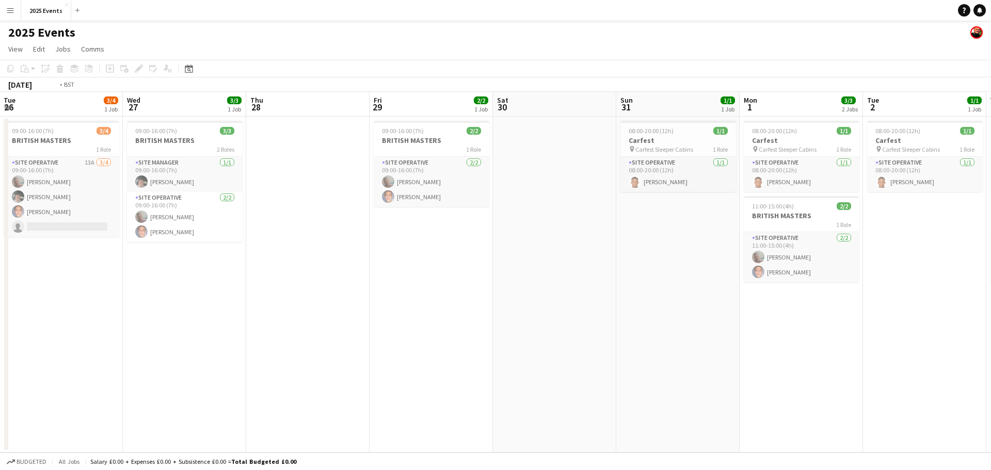
drag, startPoint x: 487, startPoint y: 235, endPoint x: 588, endPoint y: 222, distance: 101.1
click at [578, 224] on app-calendar-viewport "Sun 24 43/48 2 Jobs Mon 25 20/20 2 Jobs Tue 26 3/4 1 Job Wed 27 3/3 1 Job Thu 2…" at bounding box center [495, 272] width 991 height 361
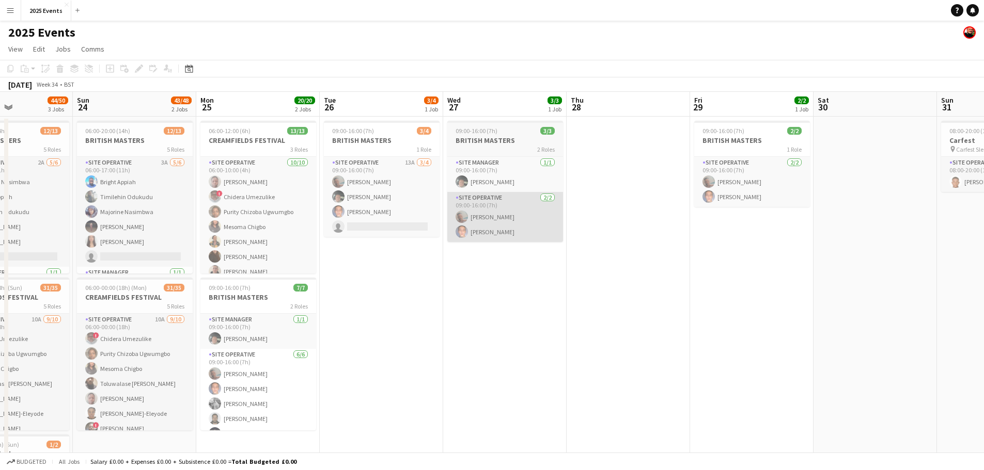
drag, startPoint x: 395, startPoint y: 245, endPoint x: 594, endPoint y: 227, distance: 200.1
click at [587, 229] on app-calendar-viewport "Thu 21 34/39 2 Jobs Fri 22 47/50 3 Jobs Sat 23 44/50 3 Jobs Sun 24 43/48 2 Jobs…" at bounding box center [492, 317] width 984 height 451
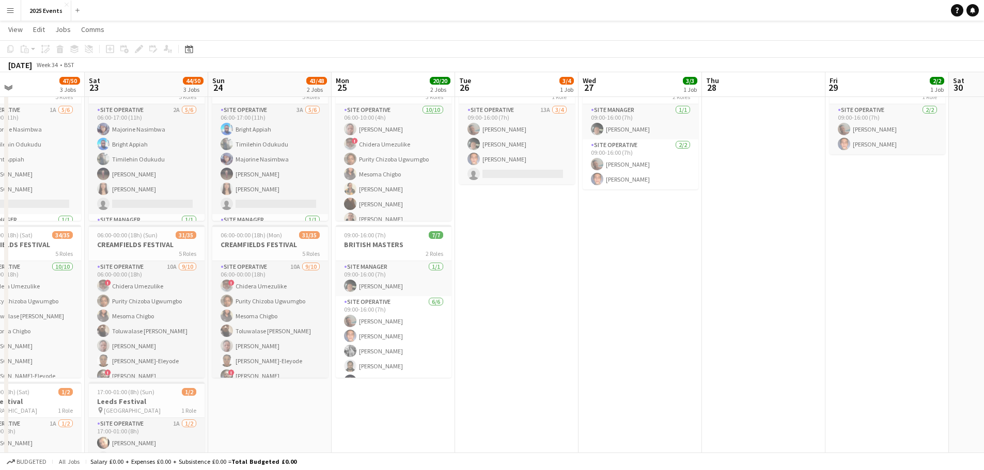
drag, startPoint x: 452, startPoint y: 224, endPoint x: 628, endPoint y: 214, distance: 176.4
click at [624, 215] on app-calendar-viewport "Wed 20 Thu 21 34/39 2 Jobs Fri 22 47/50 3 Jobs Sat 23 44/50 3 Jobs Sun 24 43/48…" at bounding box center [492, 239] width 984 height 501
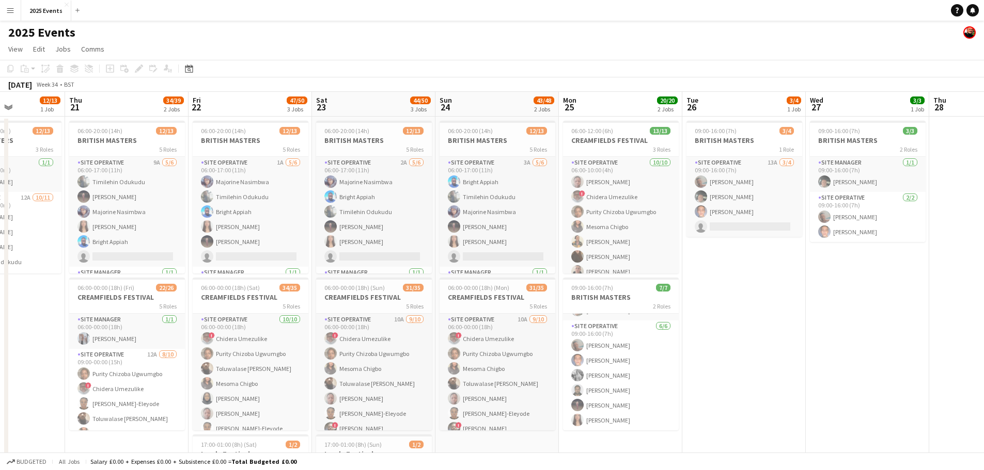
drag, startPoint x: 645, startPoint y: 329, endPoint x: 783, endPoint y: 297, distance: 141.5
click at [806, 313] on app-calendar-viewport "Mon 18 20/27 3 Jobs Tue 19 16/19 2 Jobs Wed 20 12/13 1 Job Thu 21 34/39 2 Jobs …" at bounding box center [492, 350] width 984 height 516
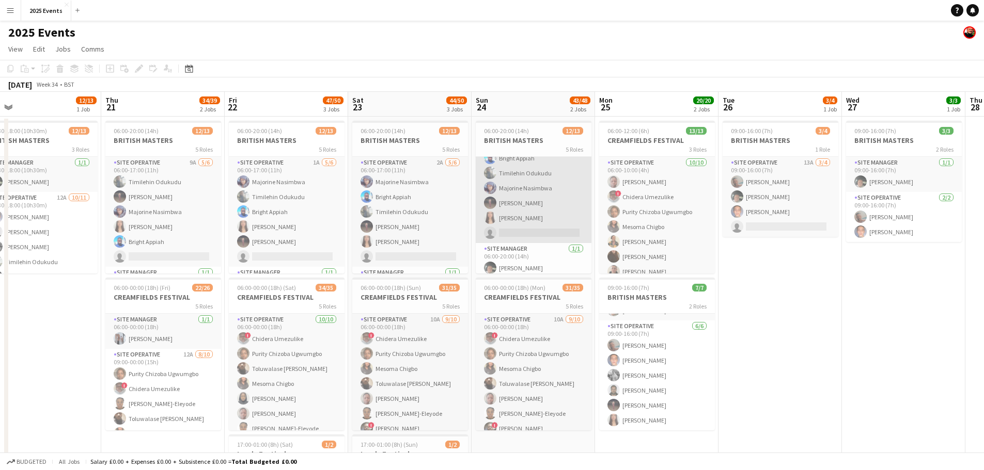
click at [492, 204] on app-user-avatar at bounding box center [490, 203] width 12 height 12
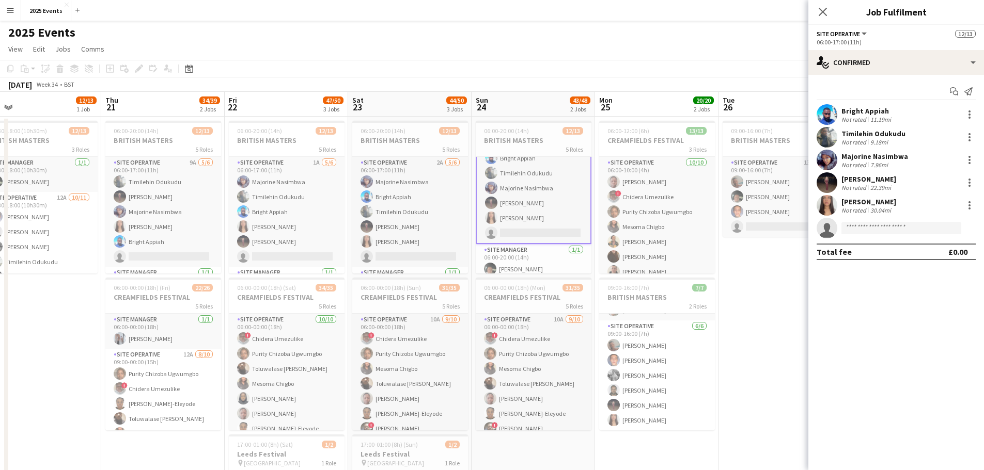
click at [834, 179] on app-user-avatar at bounding box center [826, 182] width 21 height 21
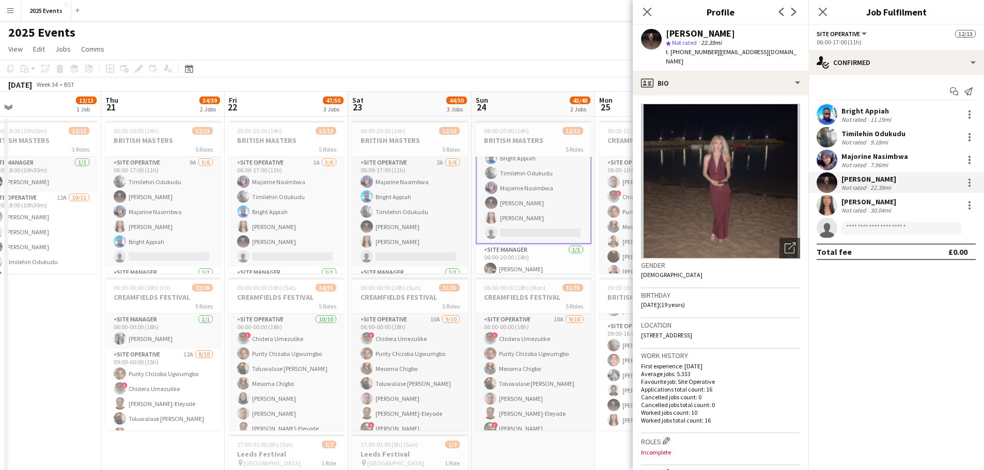
click at [654, 14] on div "Close pop-in" at bounding box center [646, 12] width 29 height 24
click at [644, 15] on icon at bounding box center [647, 12] width 10 height 10
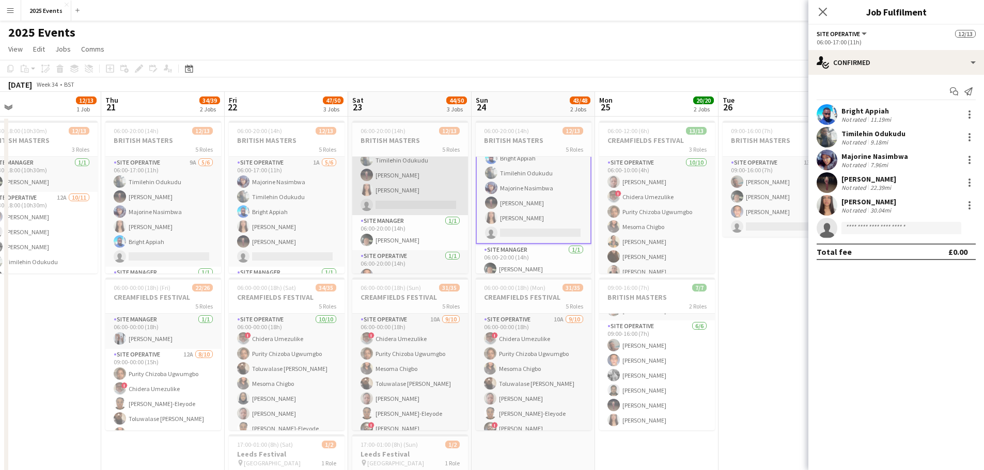
scroll to position [103, 0]
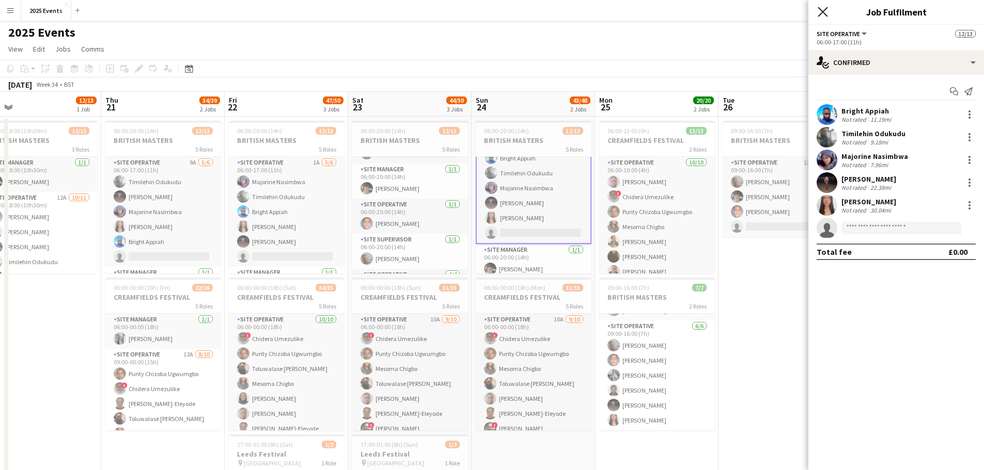
click at [824, 11] on icon at bounding box center [822, 12] width 10 height 10
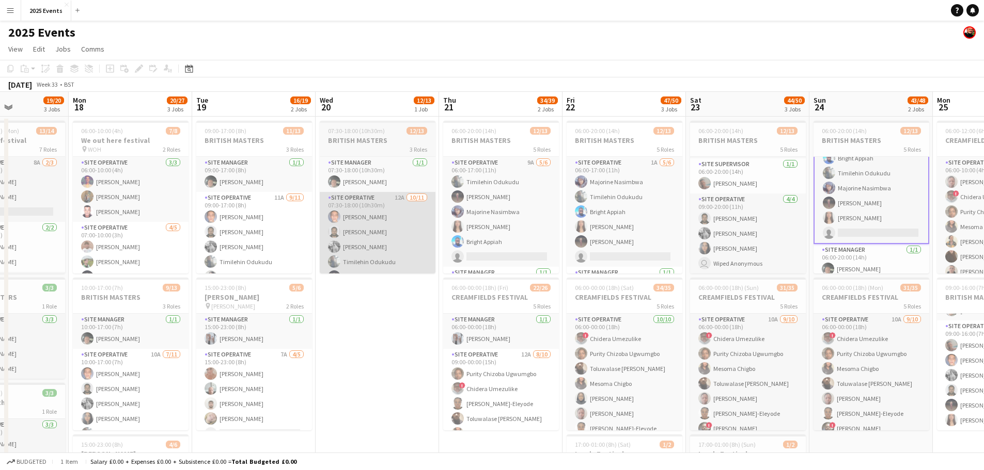
scroll to position [0, 281]
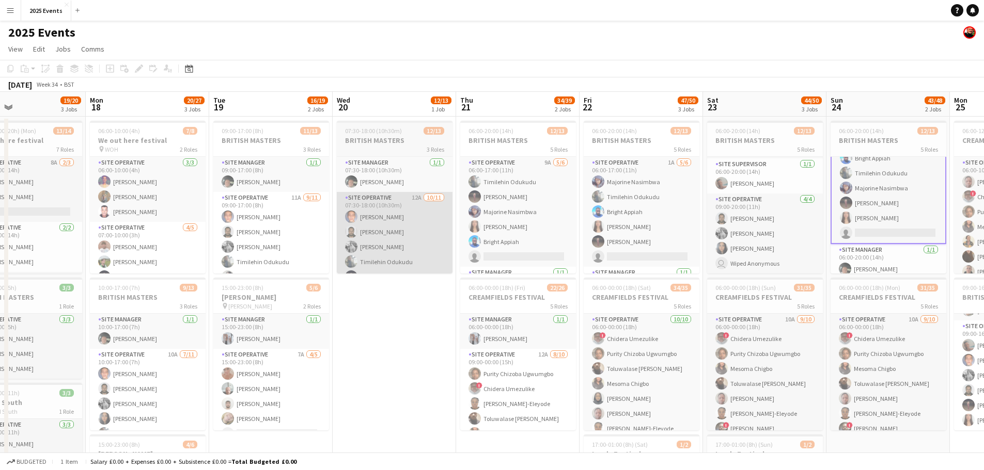
drag, startPoint x: 75, startPoint y: 302, endPoint x: 431, endPoint y: 271, distance: 357.0
click at [430, 273] on app-calendar-viewport "Fri 15 14/16 2 Jobs Sat 16 16/19 3 Jobs Sun 17 19/20 3 Jobs Mon 18 20/27 3 Jobs…" at bounding box center [492, 350] width 984 height 516
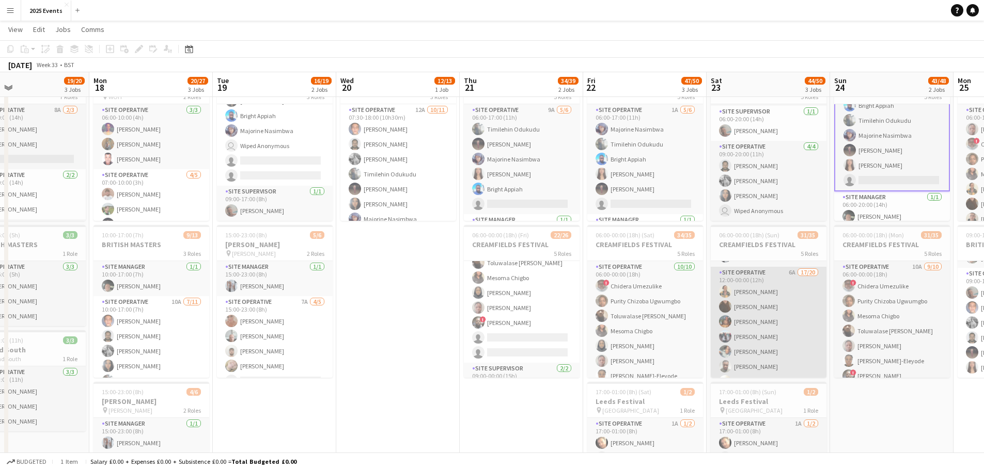
scroll to position [258, 0]
click at [727, 312] on app-user-avatar at bounding box center [725, 313] width 12 height 12
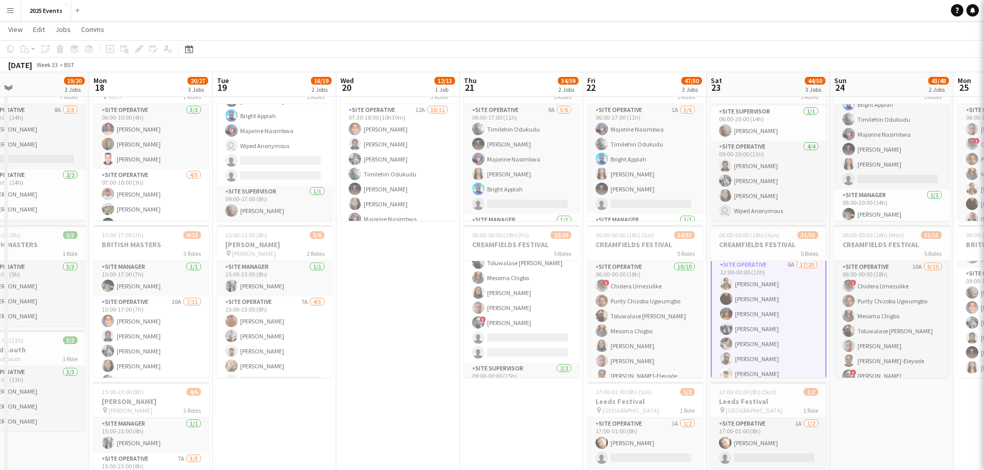
scroll to position [24, 0]
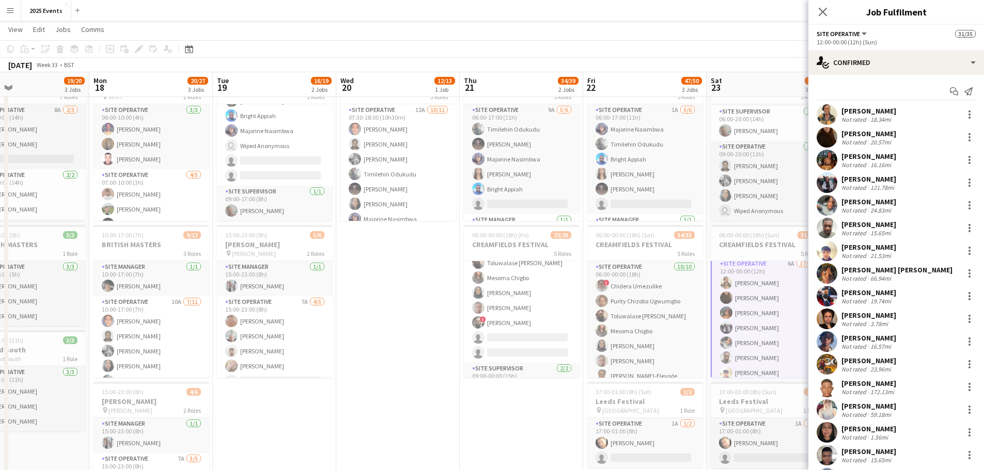
click at [827, 155] on app-user-avatar at bounding box center [826, 160] width 21 height 21
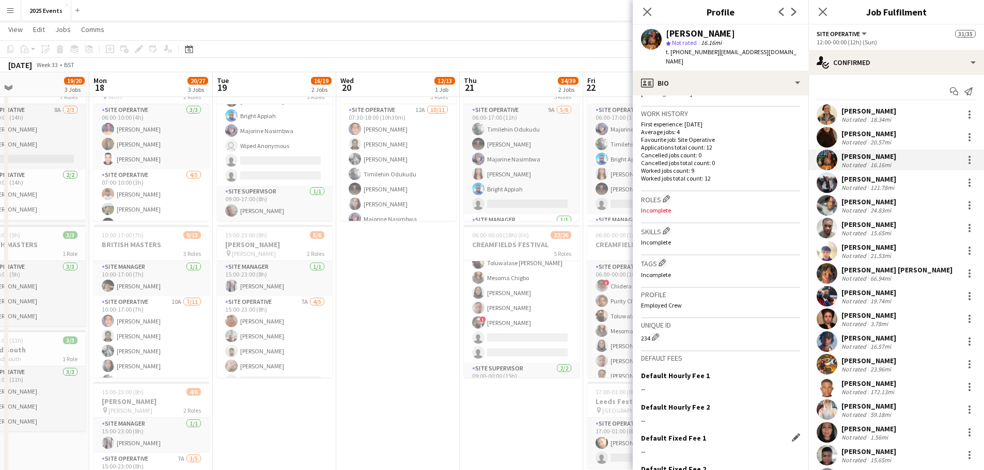
scroll to position [296, 0]
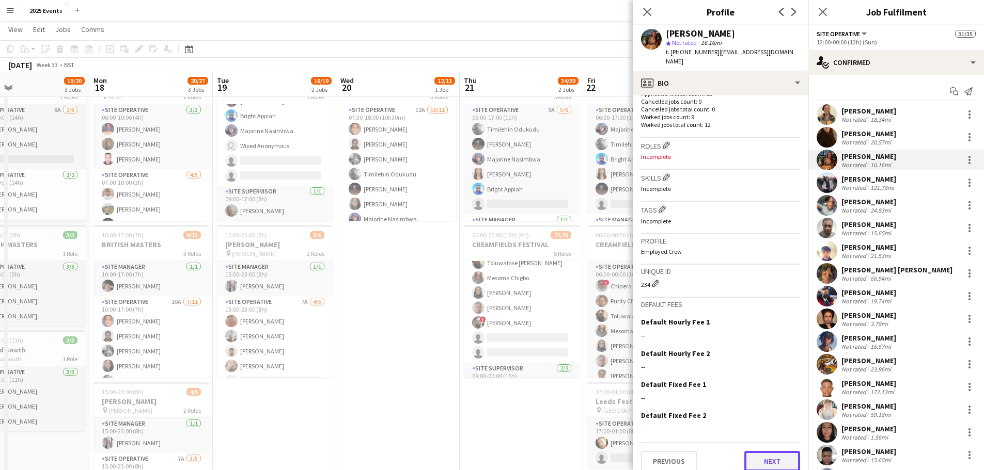
click at [759, 454] on button "Next" at bounding box center [772, 461] width 56 height 21
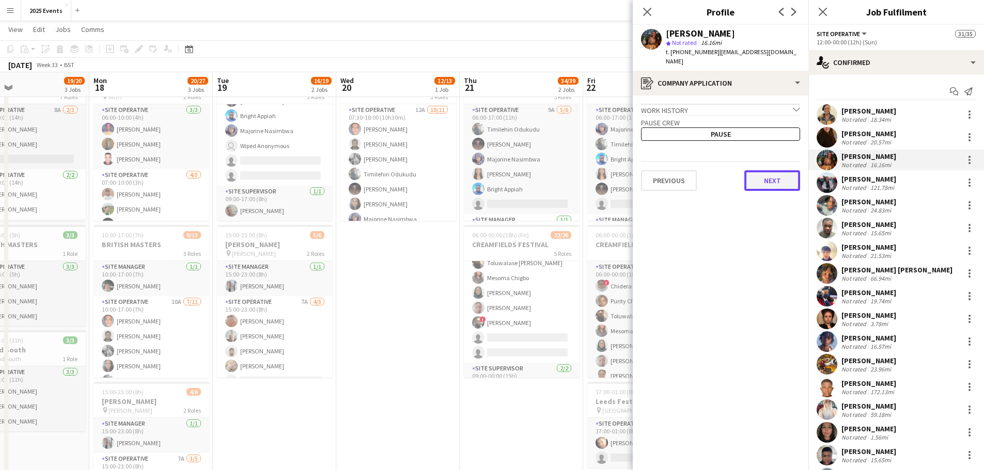
click at [781, 170] on button "Next" at bounding box center [772, 180] width 56 height 21
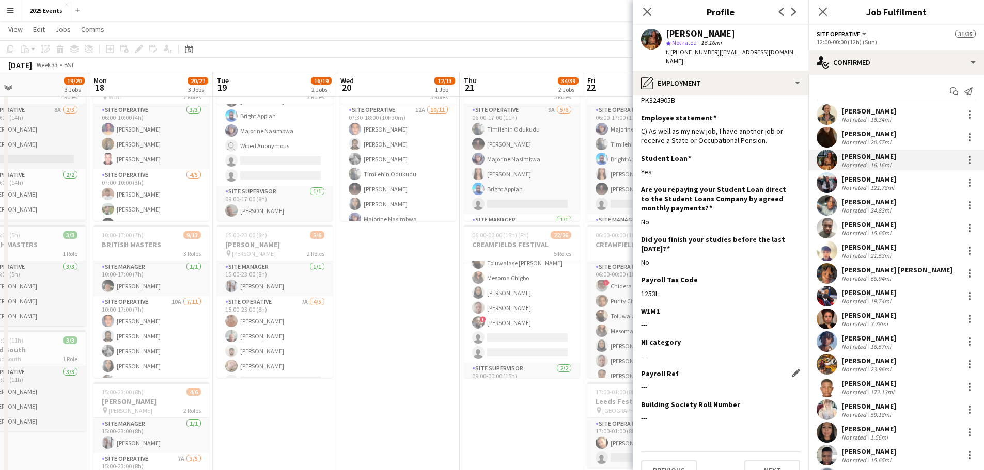
scroll to position [31, 0]
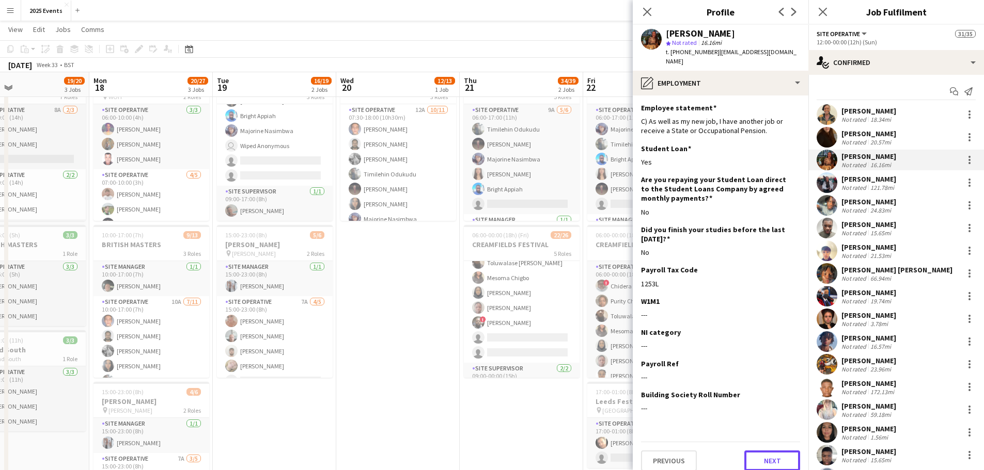
click at [762, 451] on button "Next" at bounding box center [772, 461] width 56 height 21
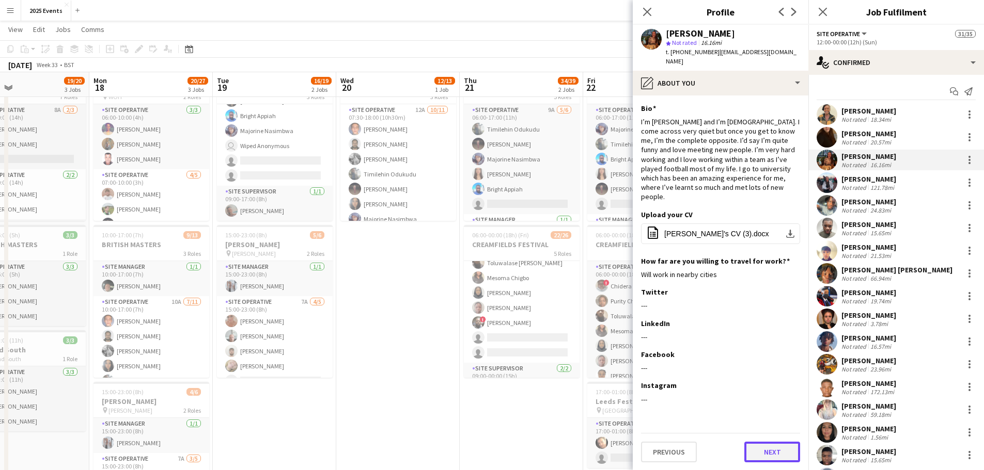
click at [771, 442] on button "Next" at bounding box center [772, 452] width 56 height 21
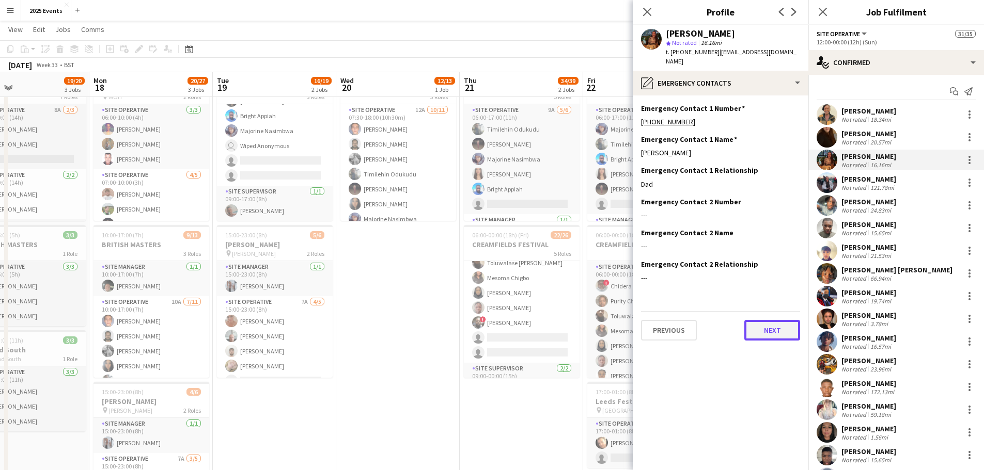
click at [772, 320] on button "Next" at bounding box center [772, 330] width 56 height 21
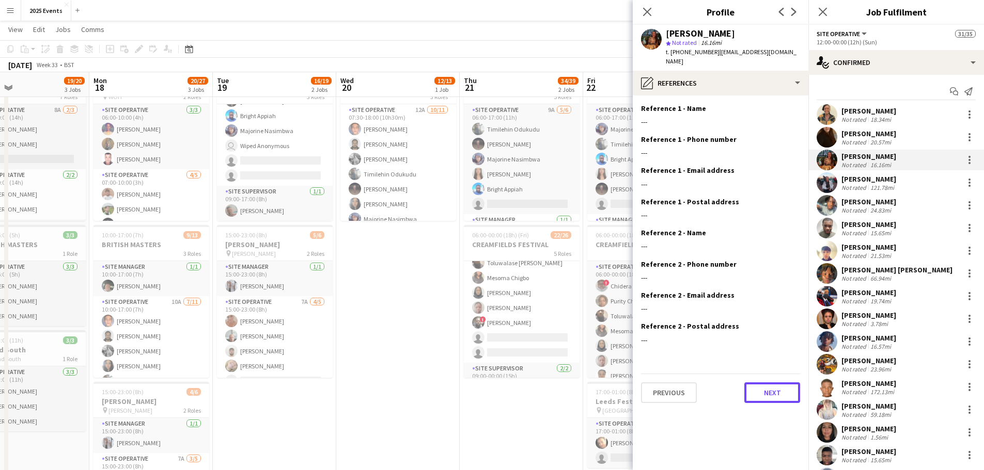
click at [777, 383] on button "Next" at bounding box center [772, 393] width 56 height 21
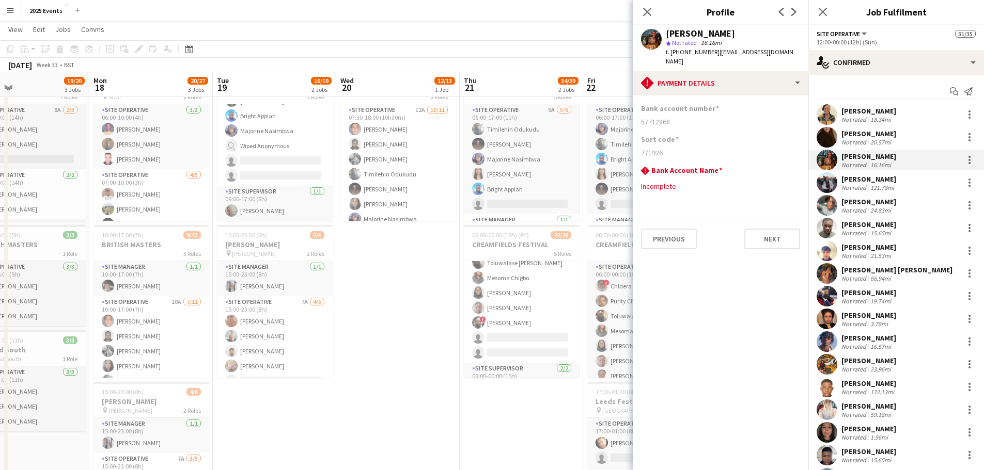
click at [828, 255] on app-user-avatar at bounding box center [826, 251] width 21 height 21
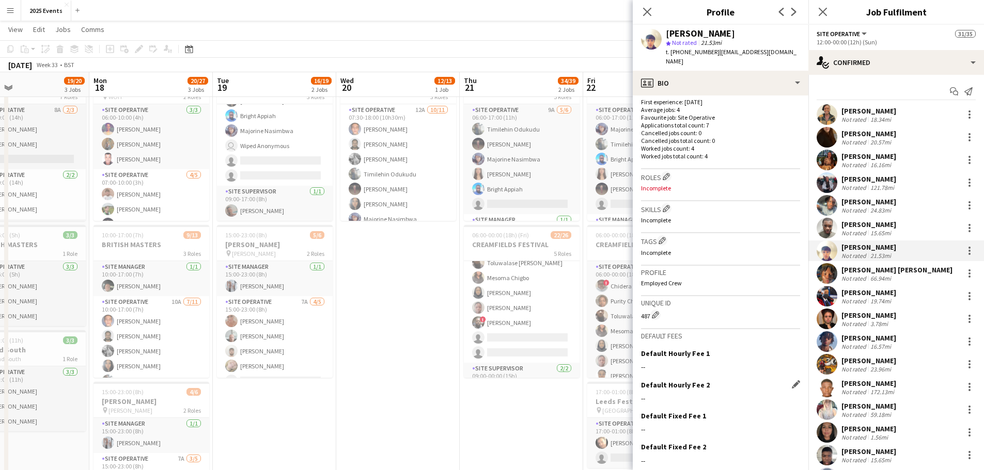
scroll to position [296, 0]
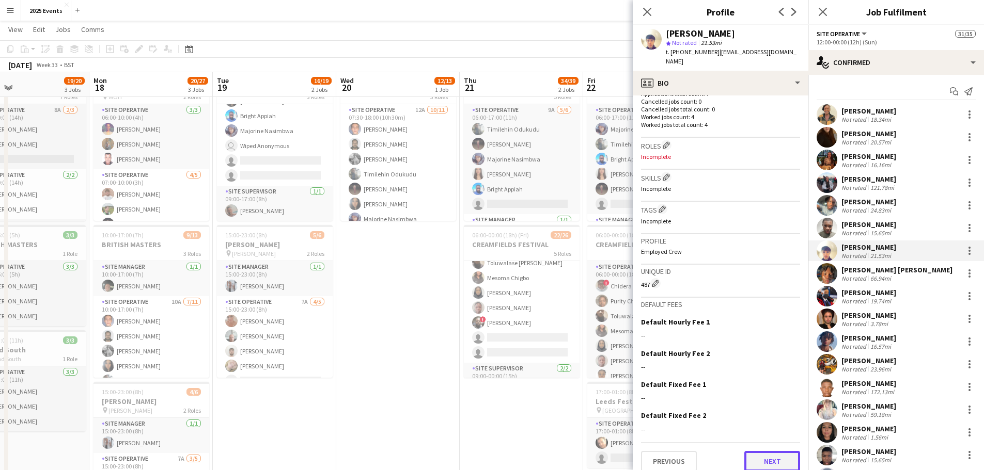
click at [756, 451] on button "Next" at bounding box center [772, 461] width 56 height 21
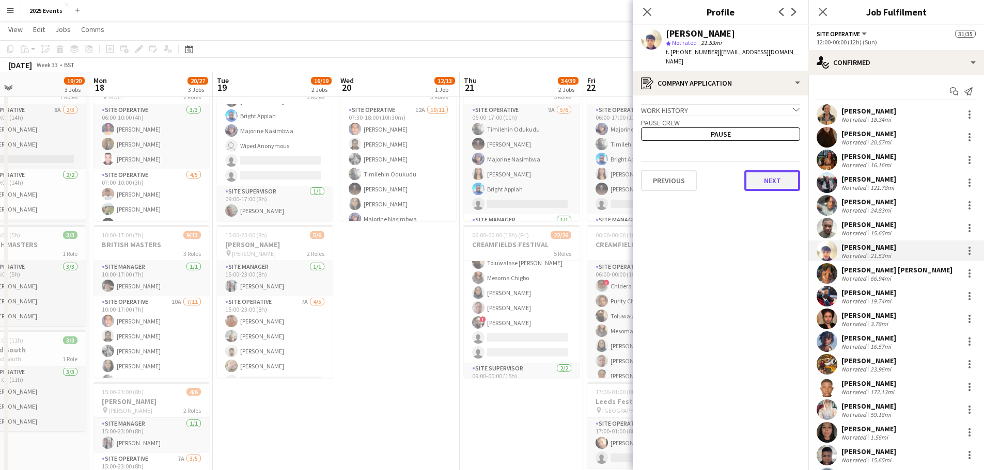
click at [764, 170] on button "Next" at bounding box center [772, 180] width 56 height 21
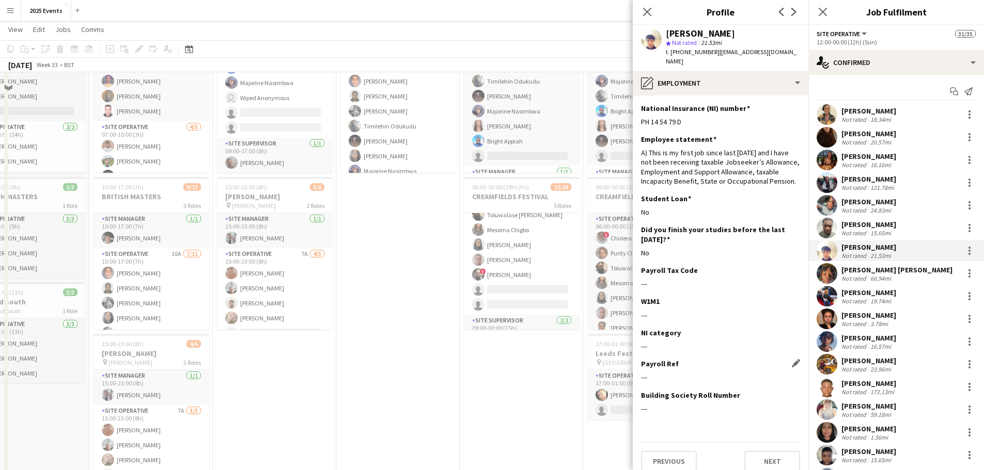
scroll to position [154, 0]
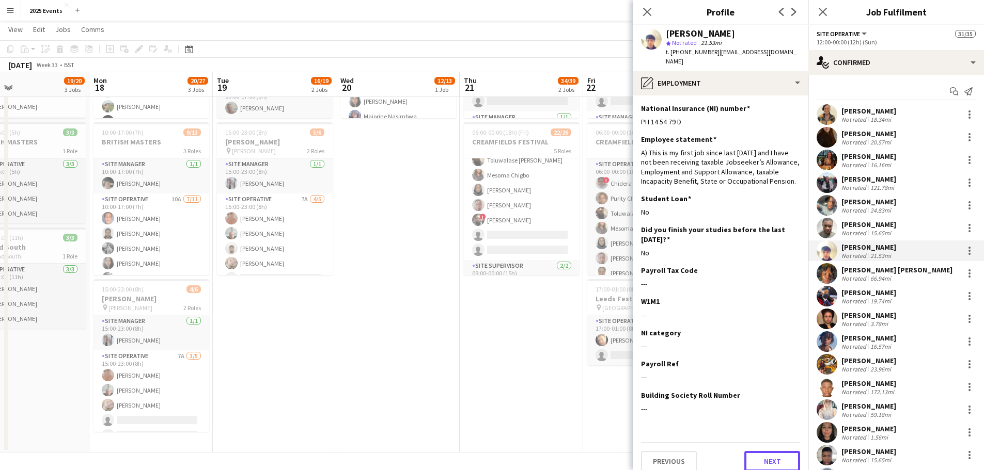
click at [779, 457] on button "Next" at bounding box center [772, 461] width 56 height 21
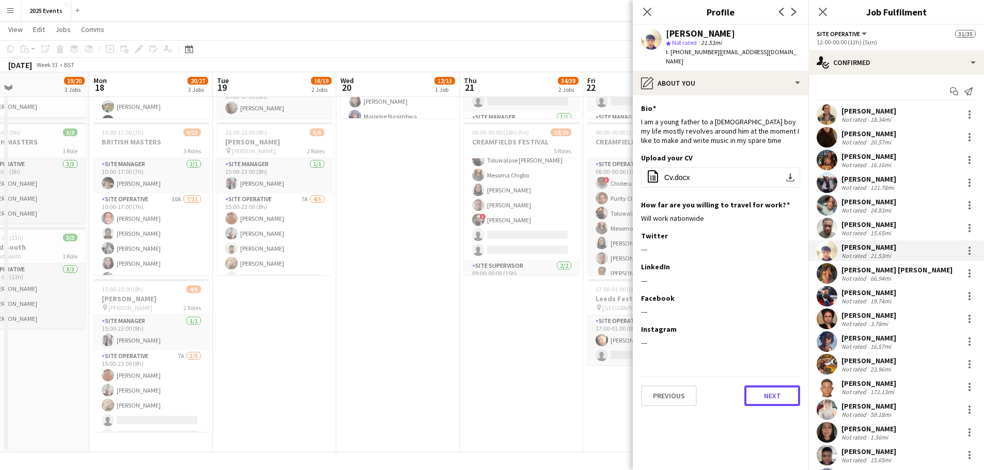
click at [780, 386] on button "Next" at bounding box center [772, 396] width 56 height 21
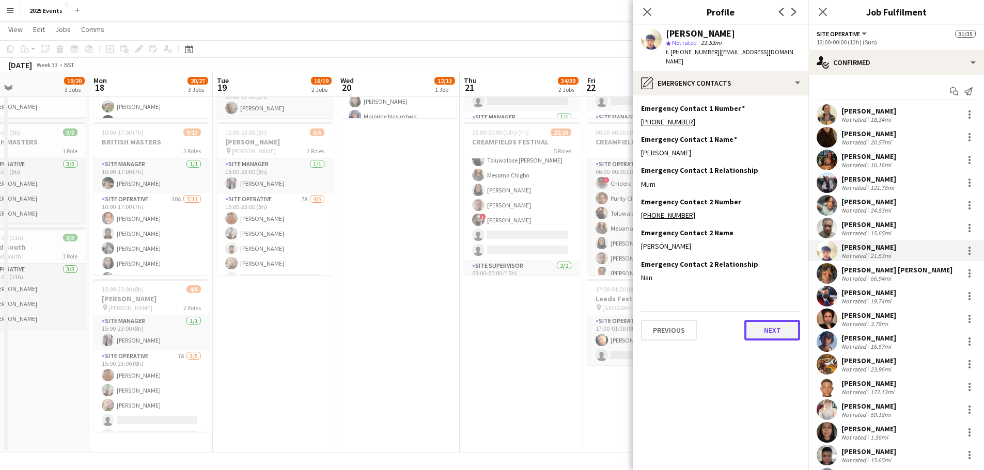
click at [766, 330] on button "Next" at bounding box center [772, 330] width 56 height 21
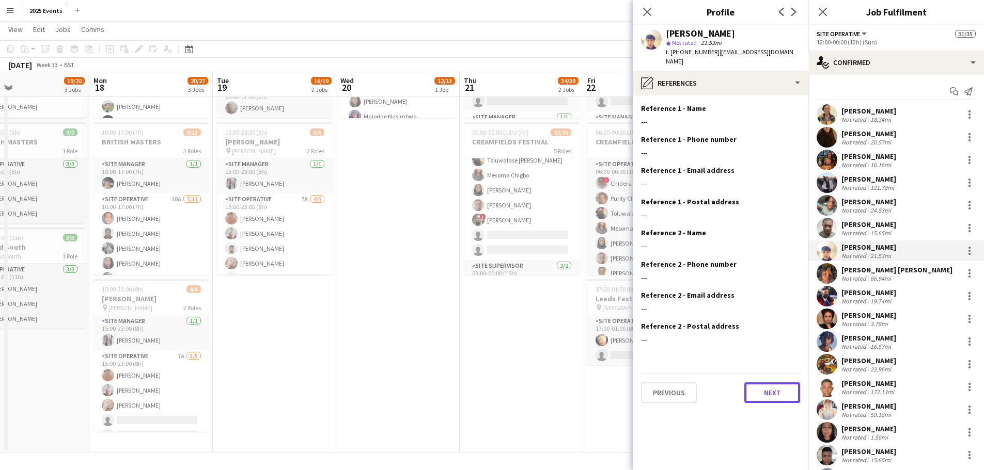
click at [771, 383] on button "Next" at bounding box center [772, 393] width 56 height 21
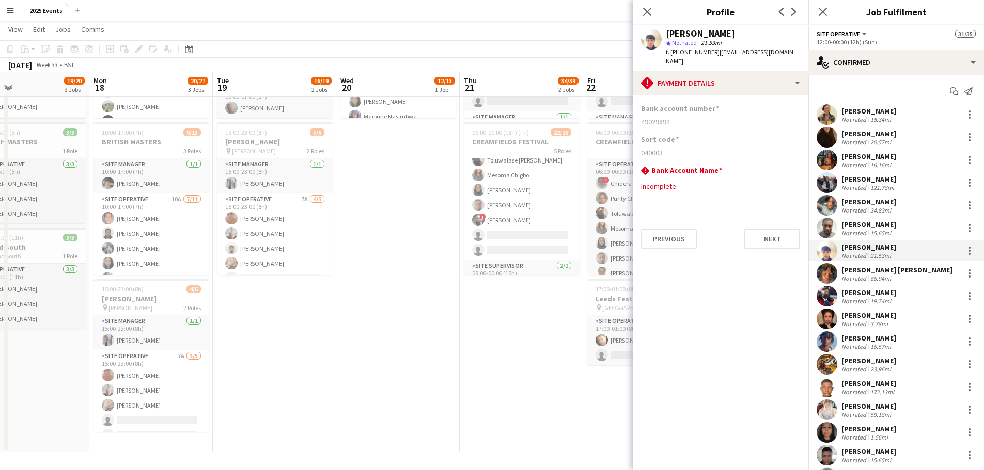
click at [446, 30] on app-page-menu "View Day view expanded Day view collapsed Month view Date picker Jump to [DATE]…" at bounding box center [492, 31] width 984 height 20
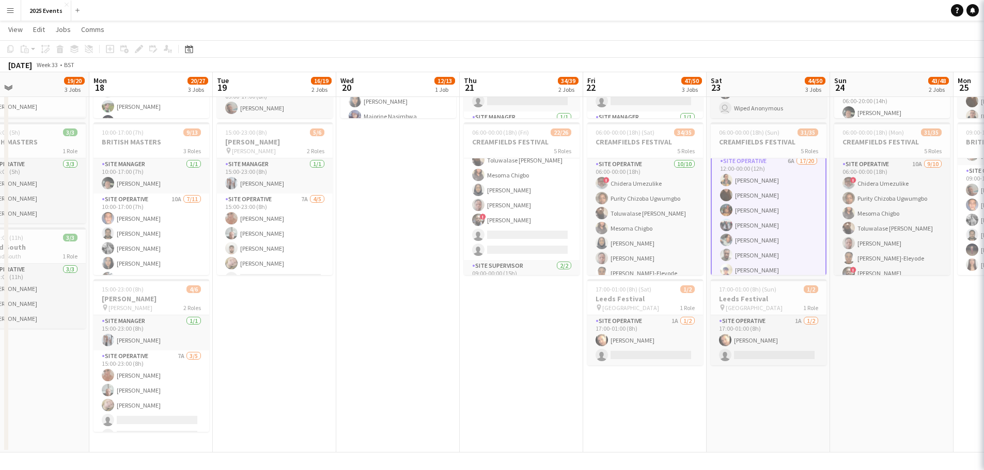
scroll to position [258, 0]
